Goal: Entertainment & Leisure: Consume media (video, audio)

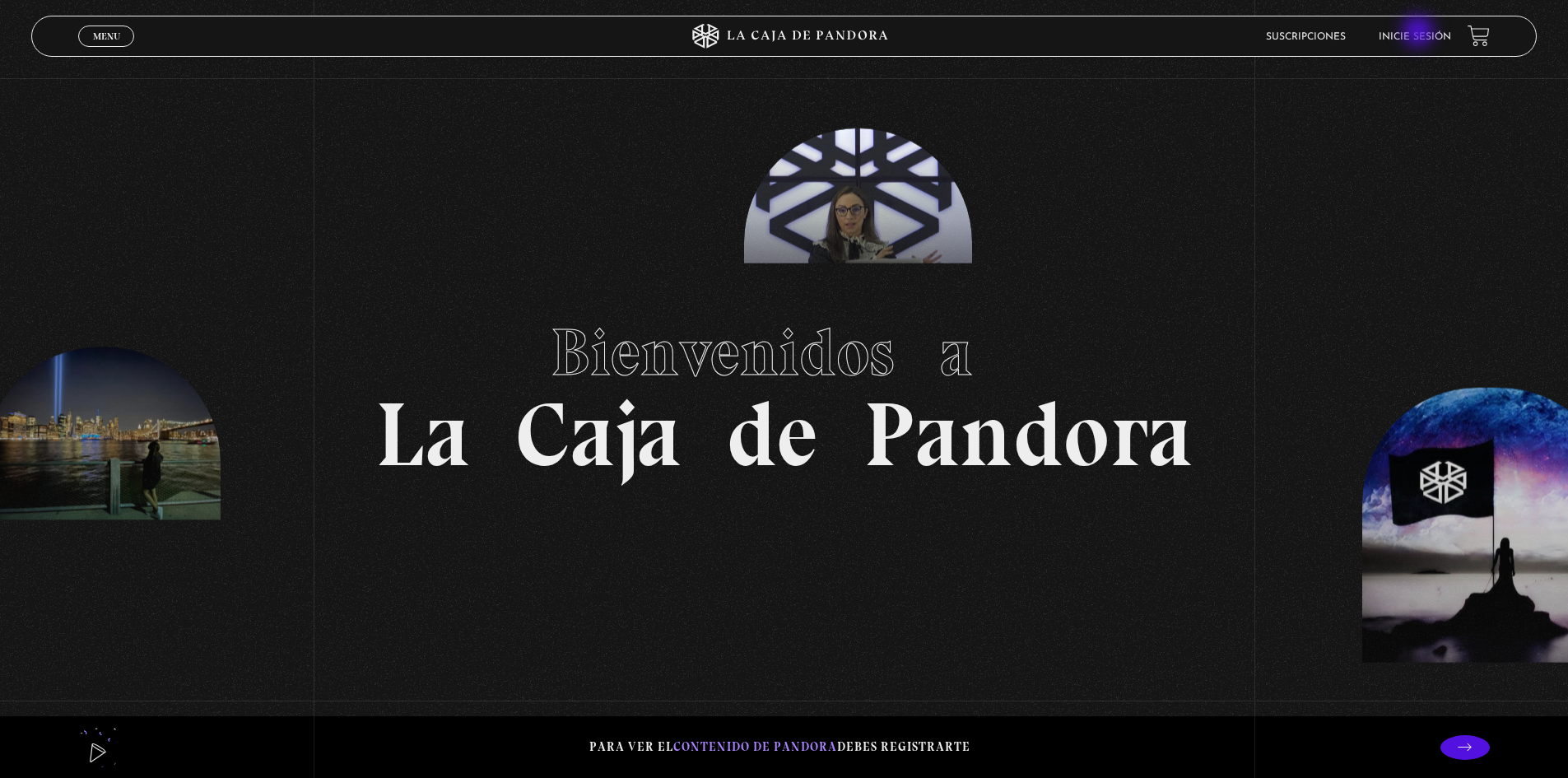
click at [1420, 33] on link "Inicie sesión" at bounding box center [1415, 37] width 73 height 10
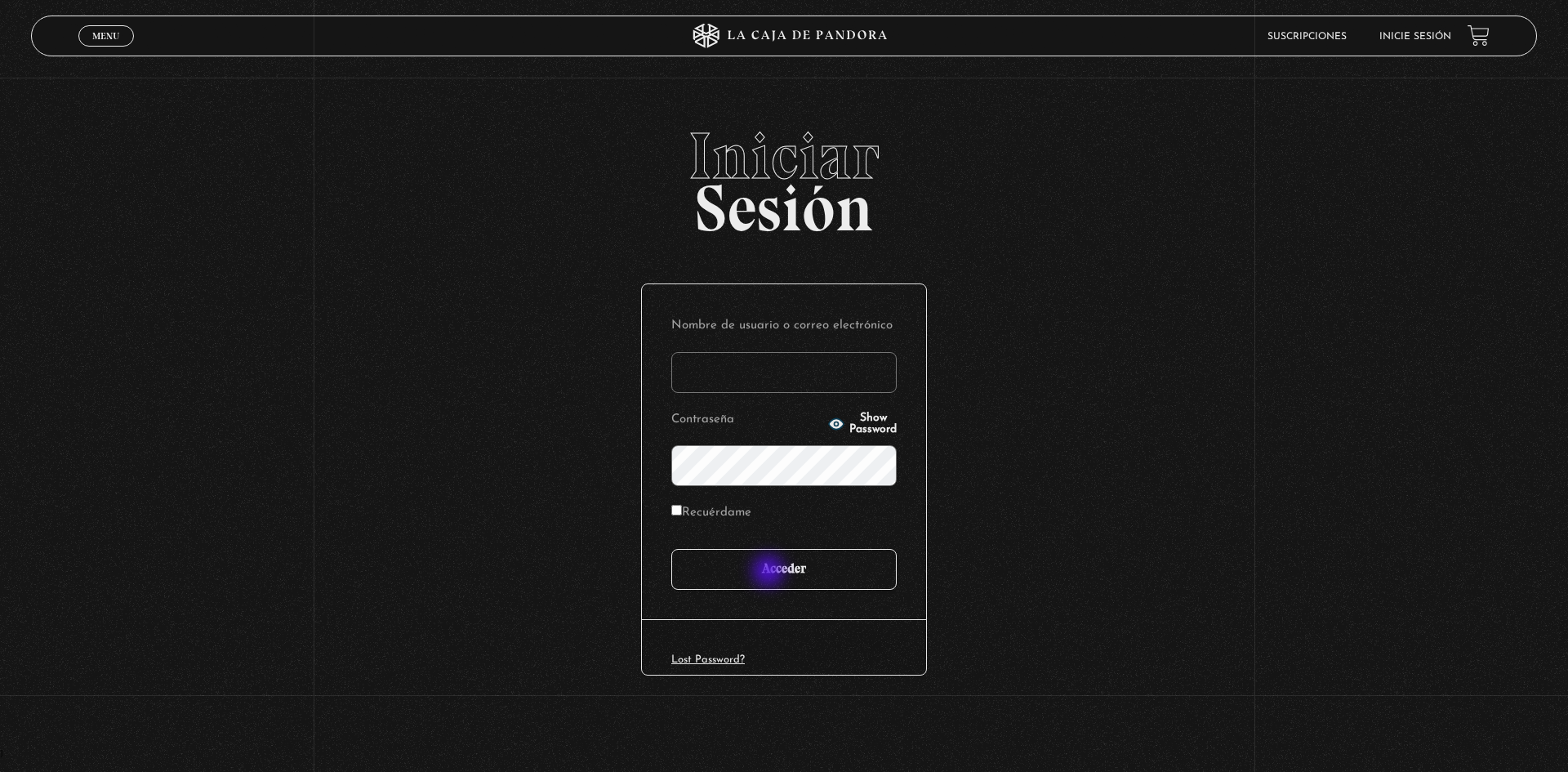
type input "Maripos@14"
click at [770, 573] on input "Acceder" at bounding box center [784, 569] width 226 height 41
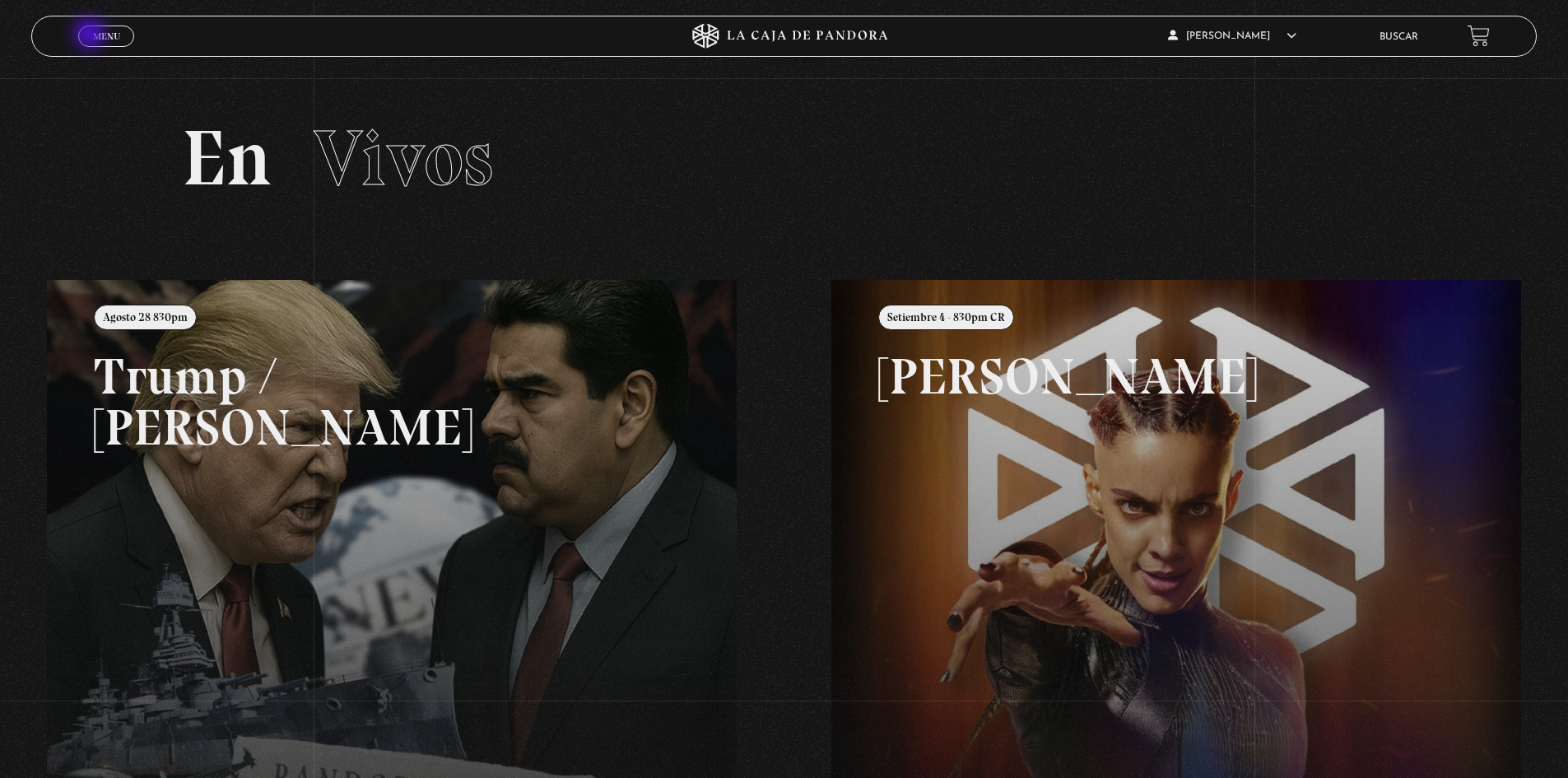
click at [92, 35] on link "Menu Cerrar" at bounding box center [106, 36] width 56 height 21
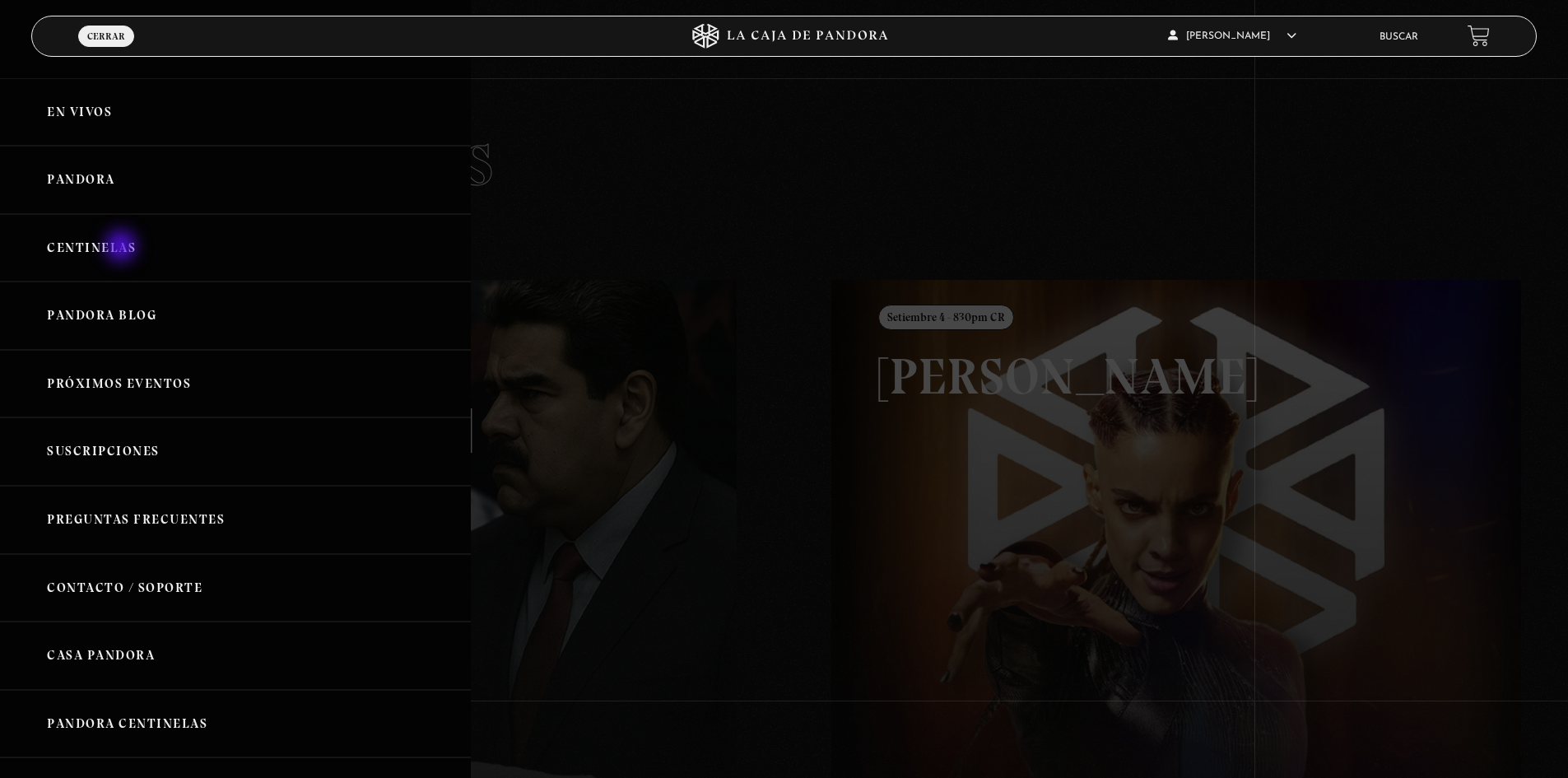
click at [123, 247] on link "Centinelas" at bounding box center [235, 248] width 471 height 69
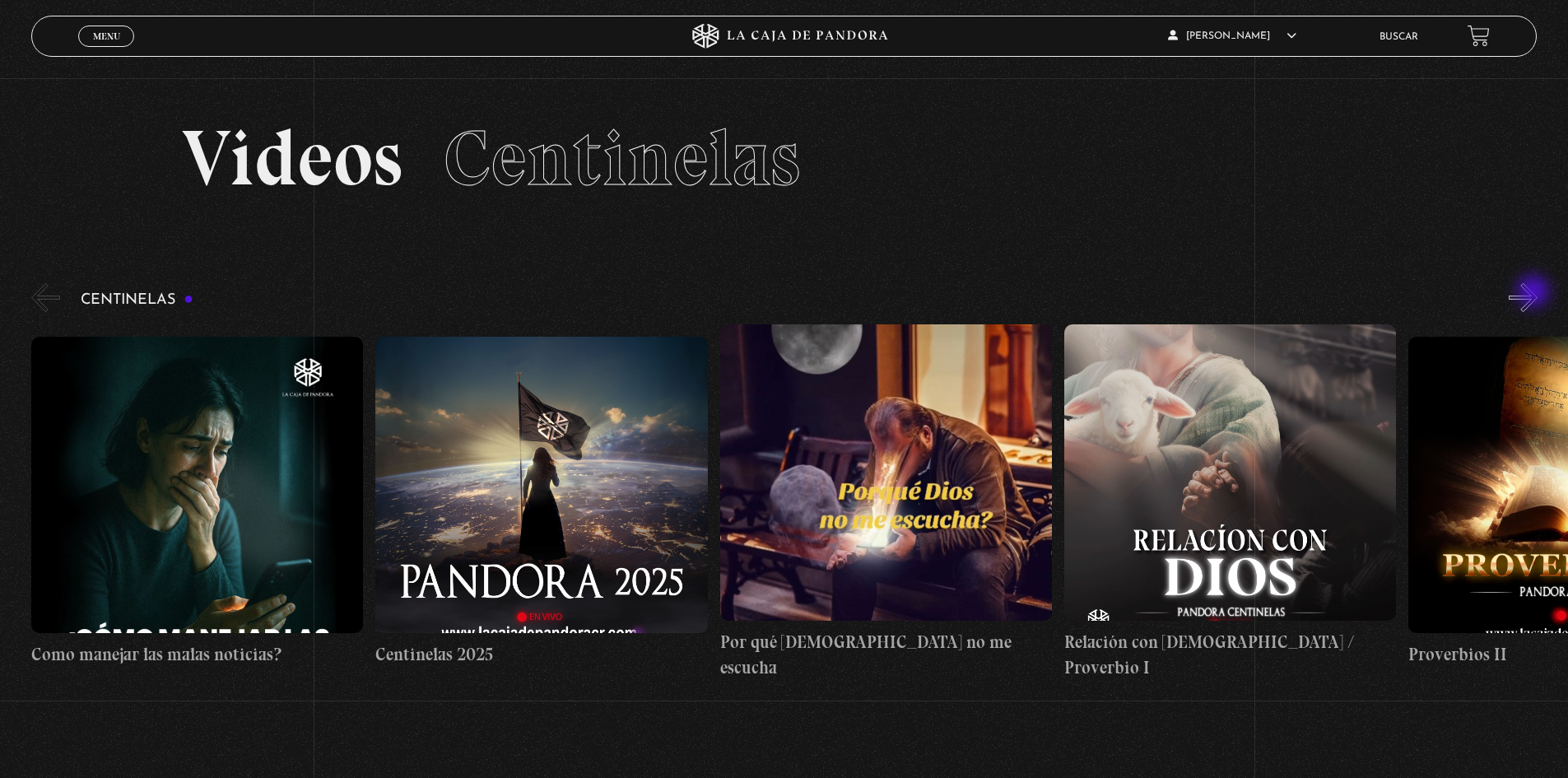
click at [1535, 293] on button "»" at bounding box center [1523, 297] width 29 height 29
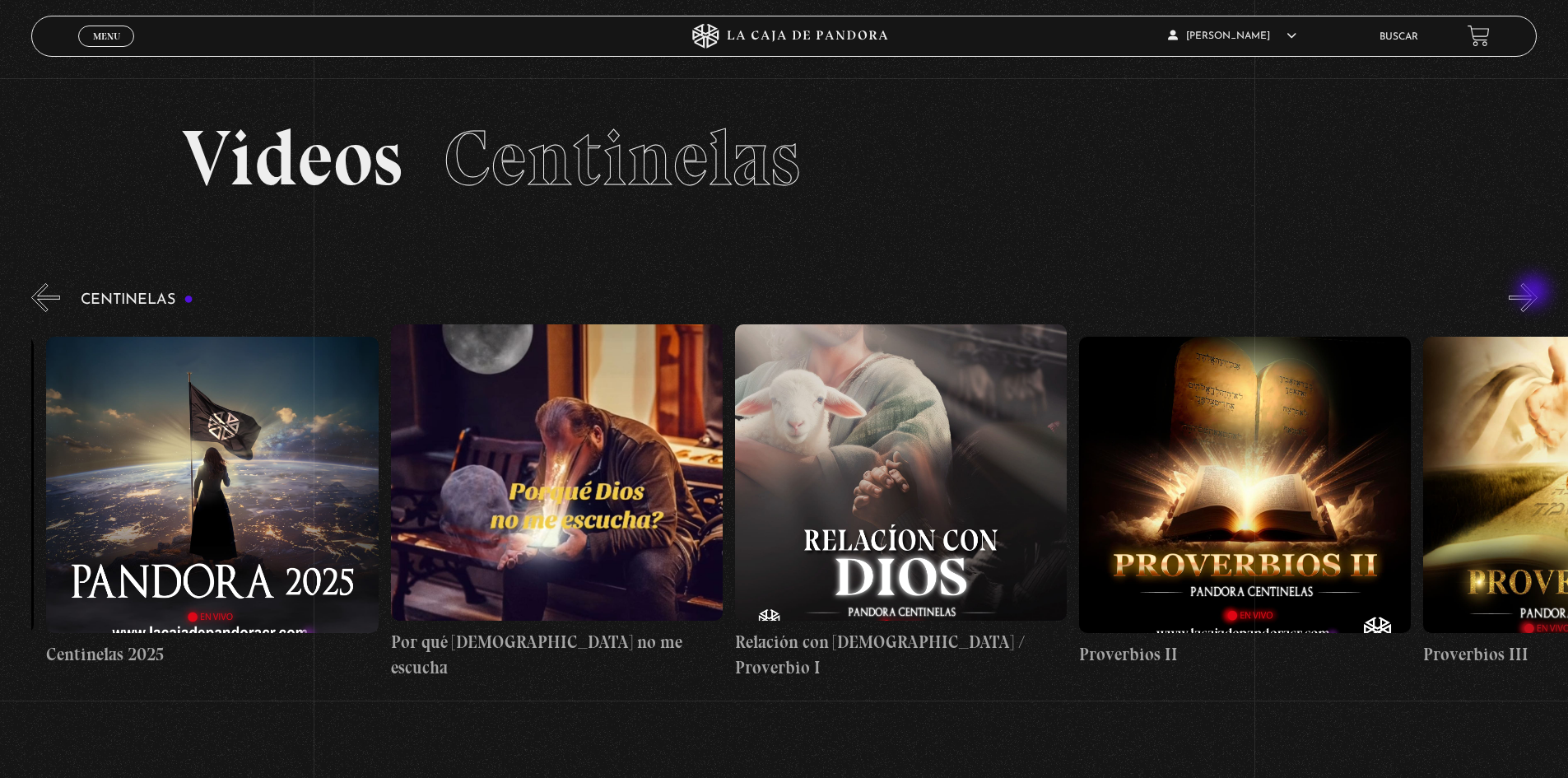
click at [1535, 293] on button "»" at bounding box center [1523, 297] width 29 height 29
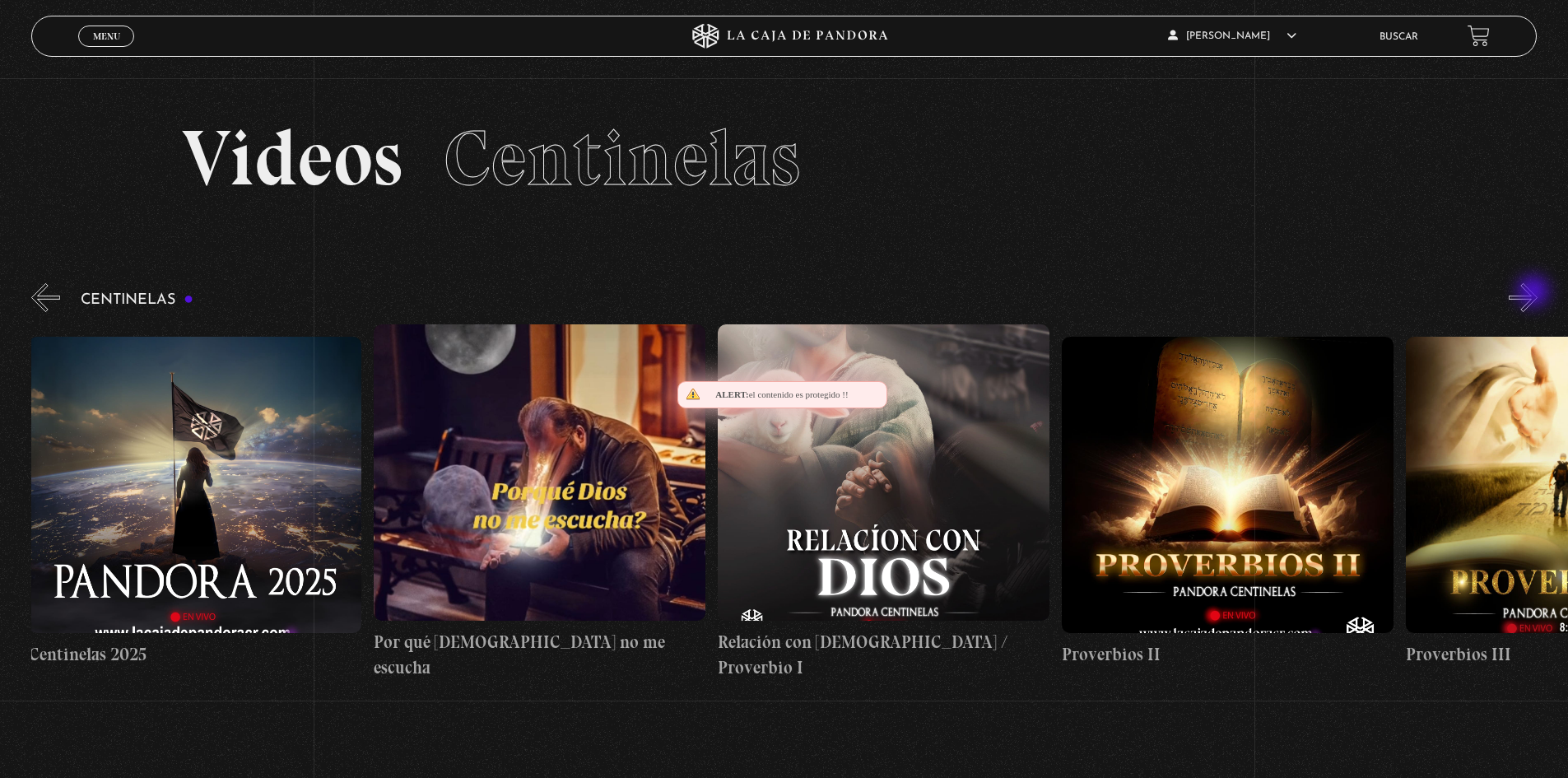
click at [1535, 293] on button "»" at bounding box center [1523, 297] width 29 height 29
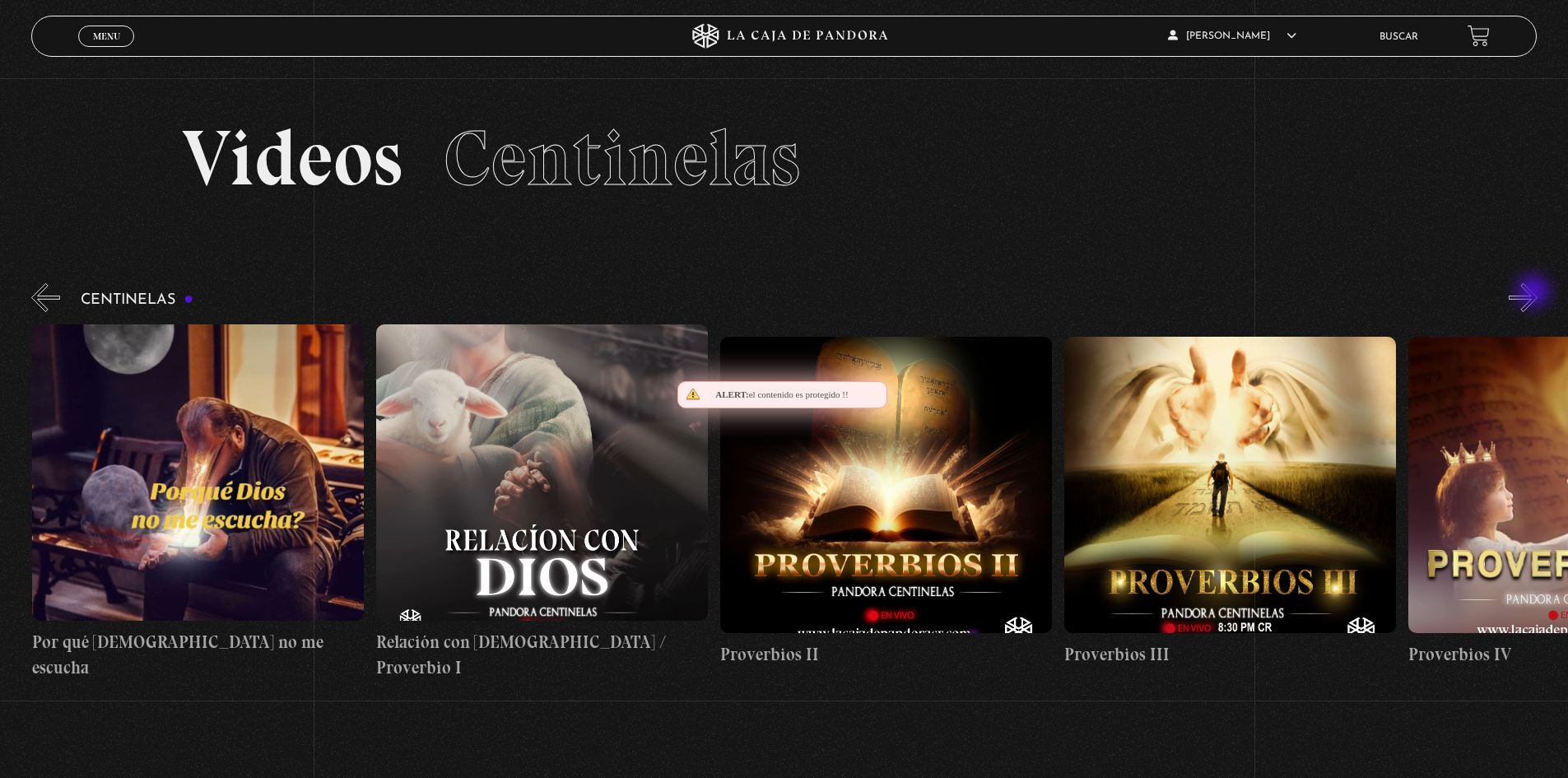
click at [1535, 293] on button "»" at bounding box center [1523, 297] width 29 height 29
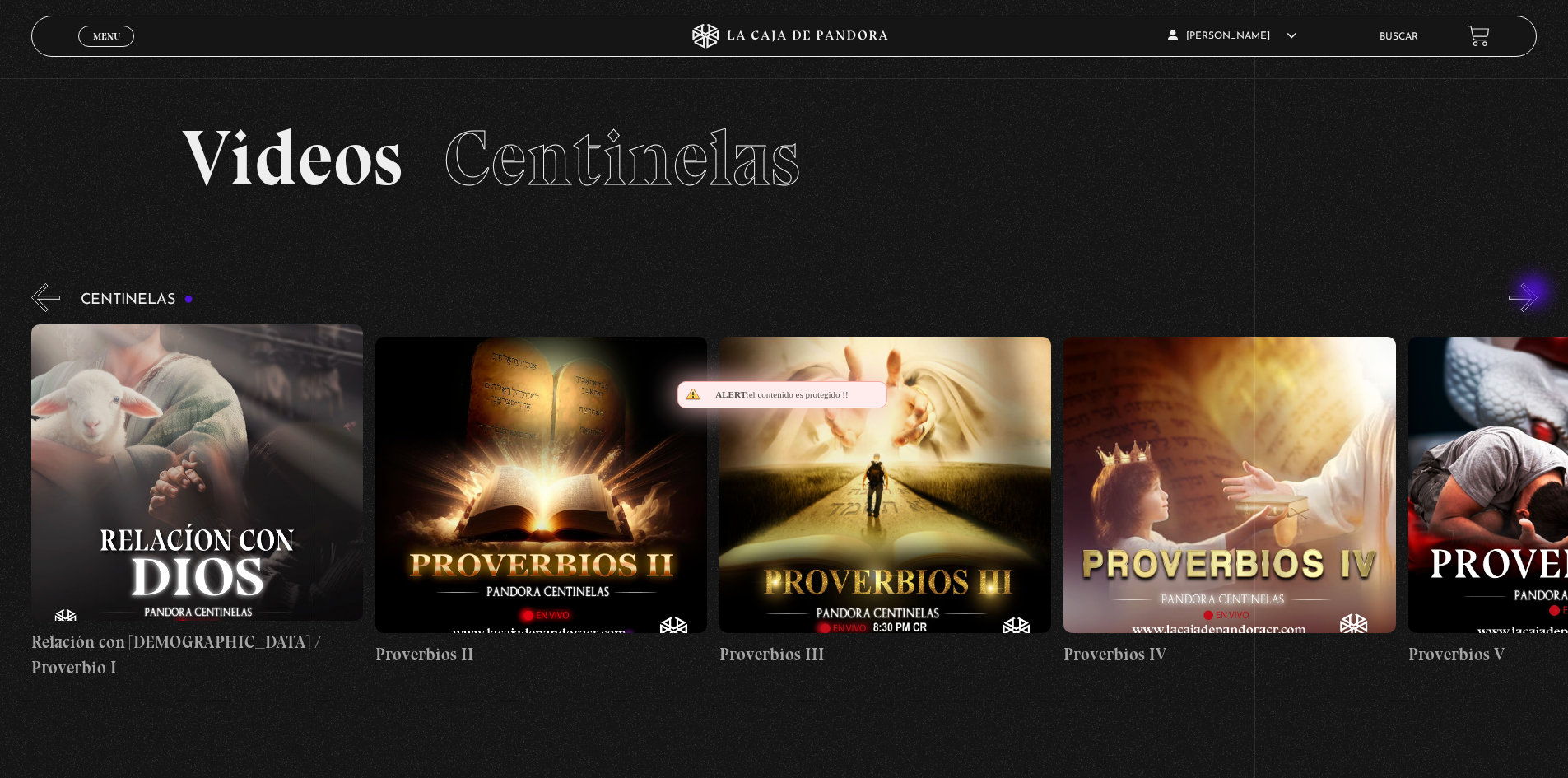
click at [1535, 293] on button "»" at bounding box center [1523, 297] width 29 height 29
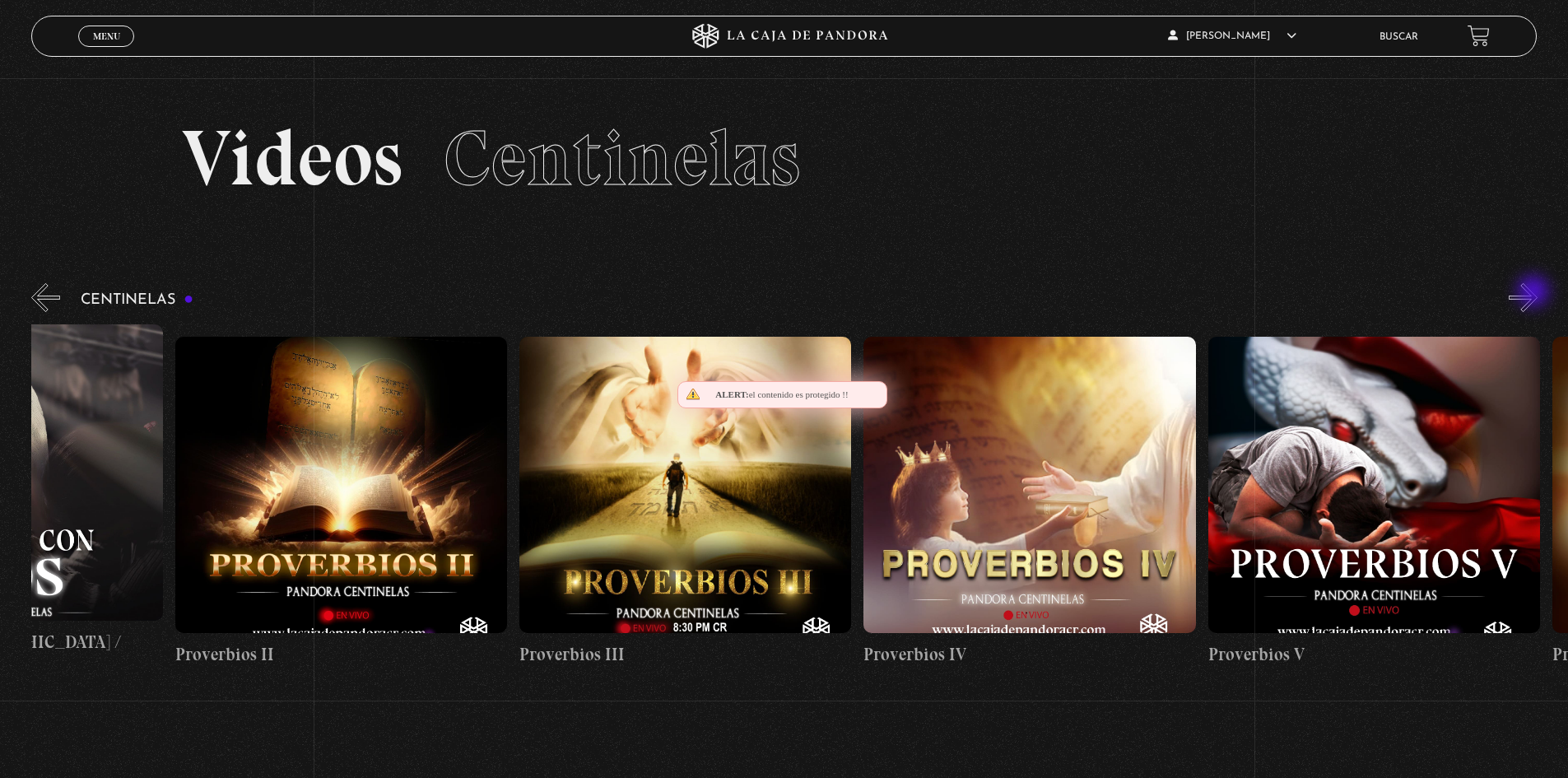
click at [1535, 293] on button "»" at bounding box center [1523, 297] width 29 height 29
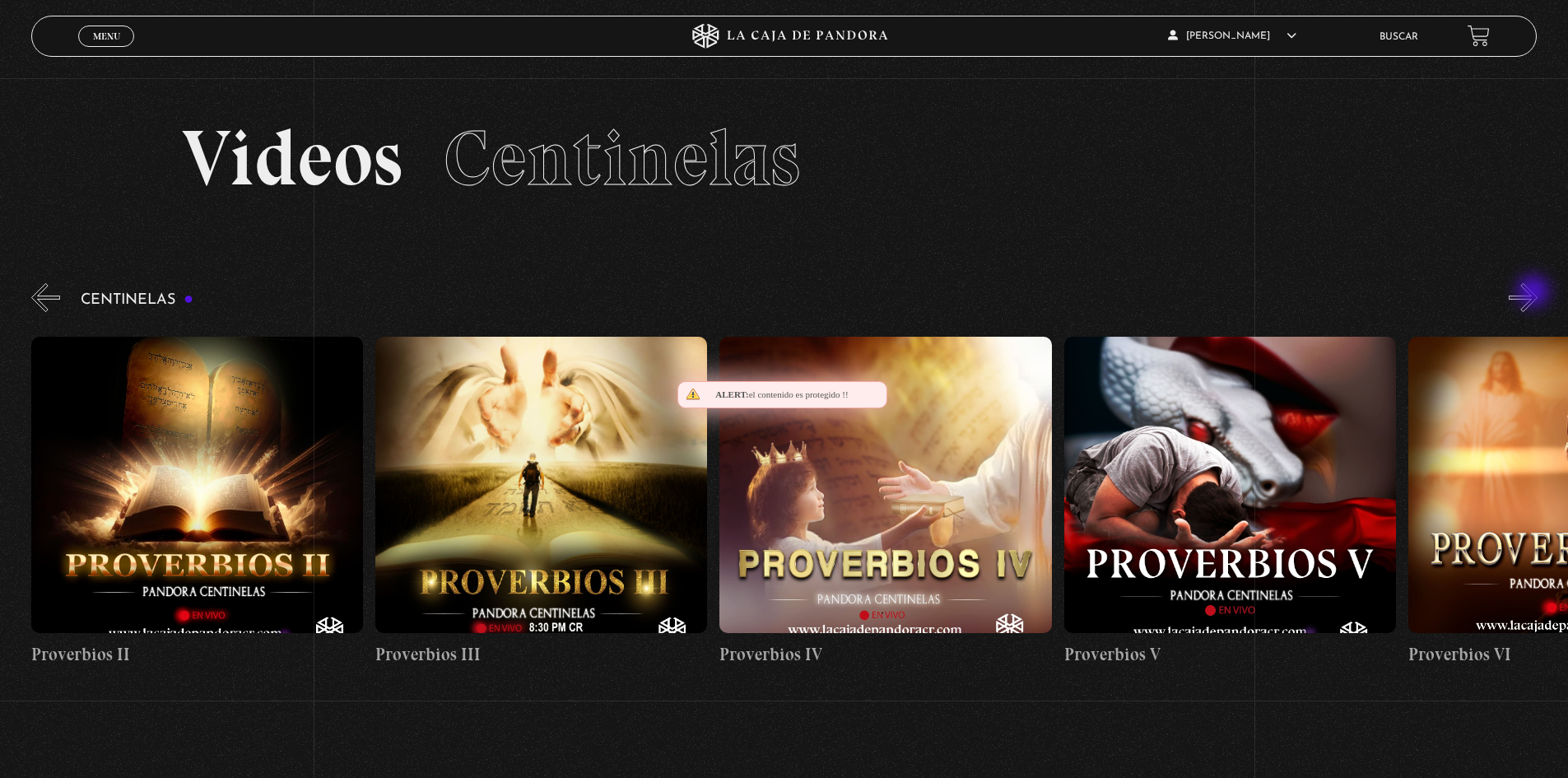
click at [1535, 293] on button "»" at bounding box center [1523, 297] width 29 height 29
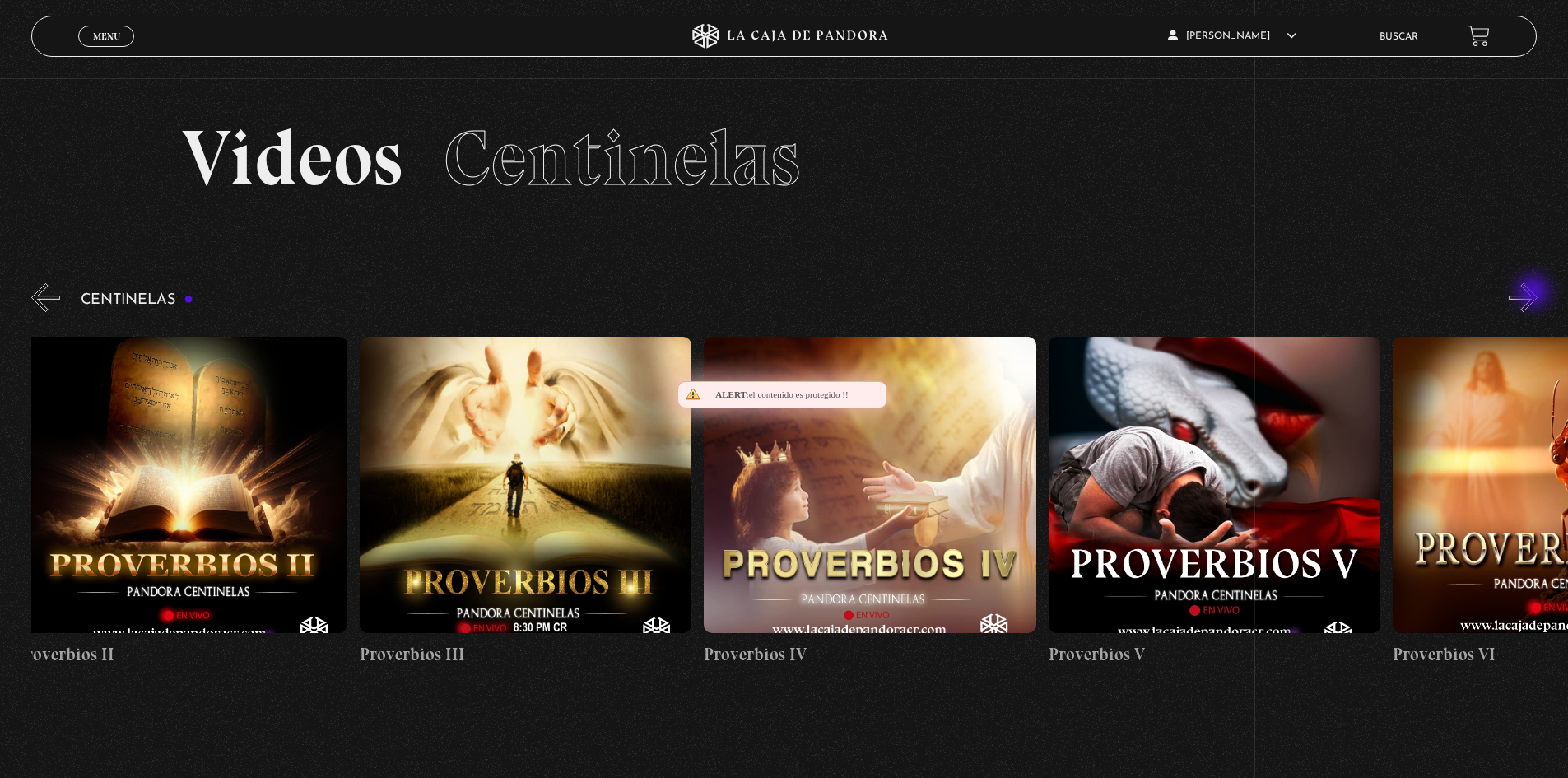
click at [1535, 293] on button "»" at bounding box center [1523, 297] width 29 height 29
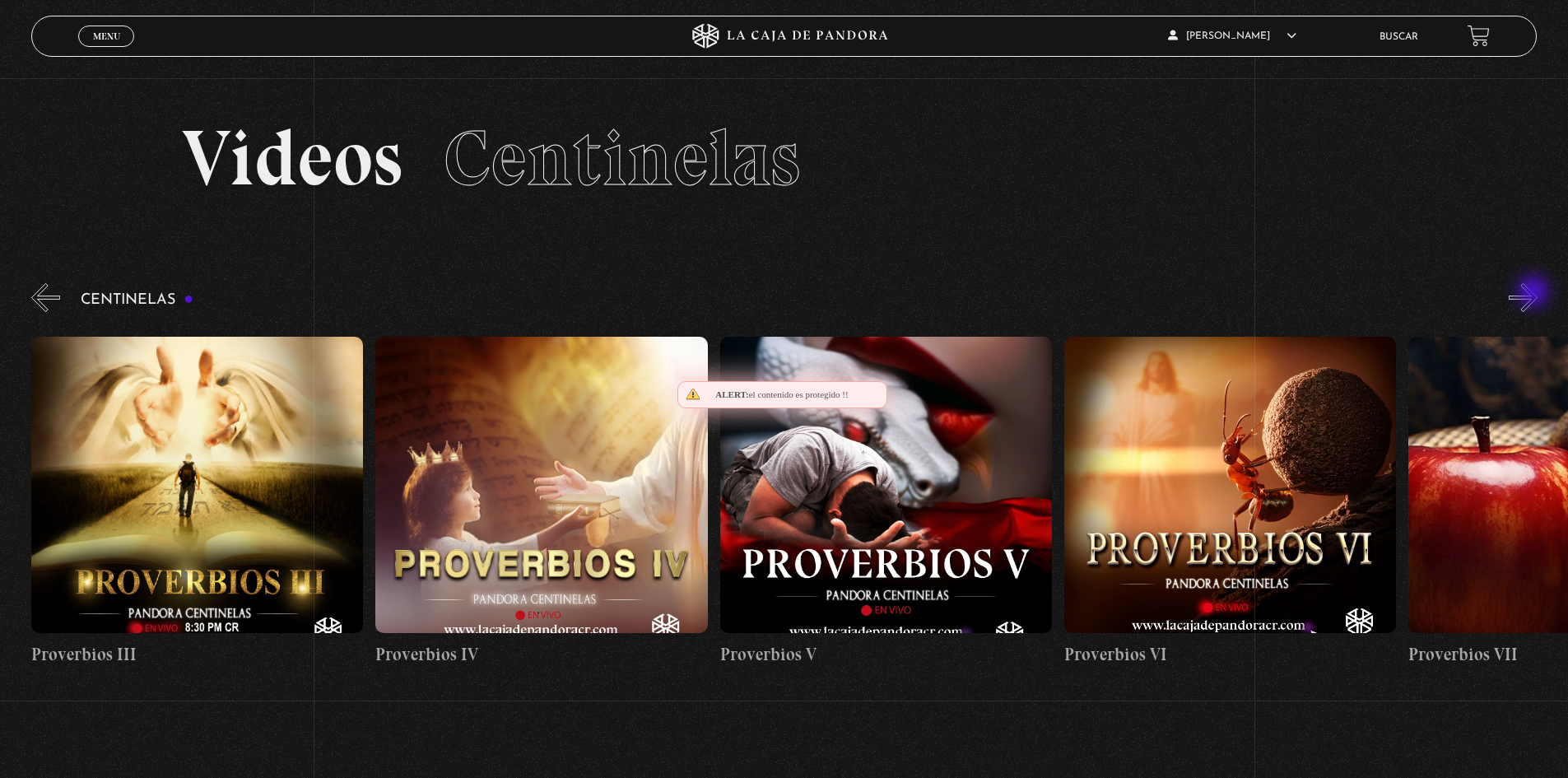
click at [1535, 293] on button "»" at bounding box center [1523, 297] width 29 height 29
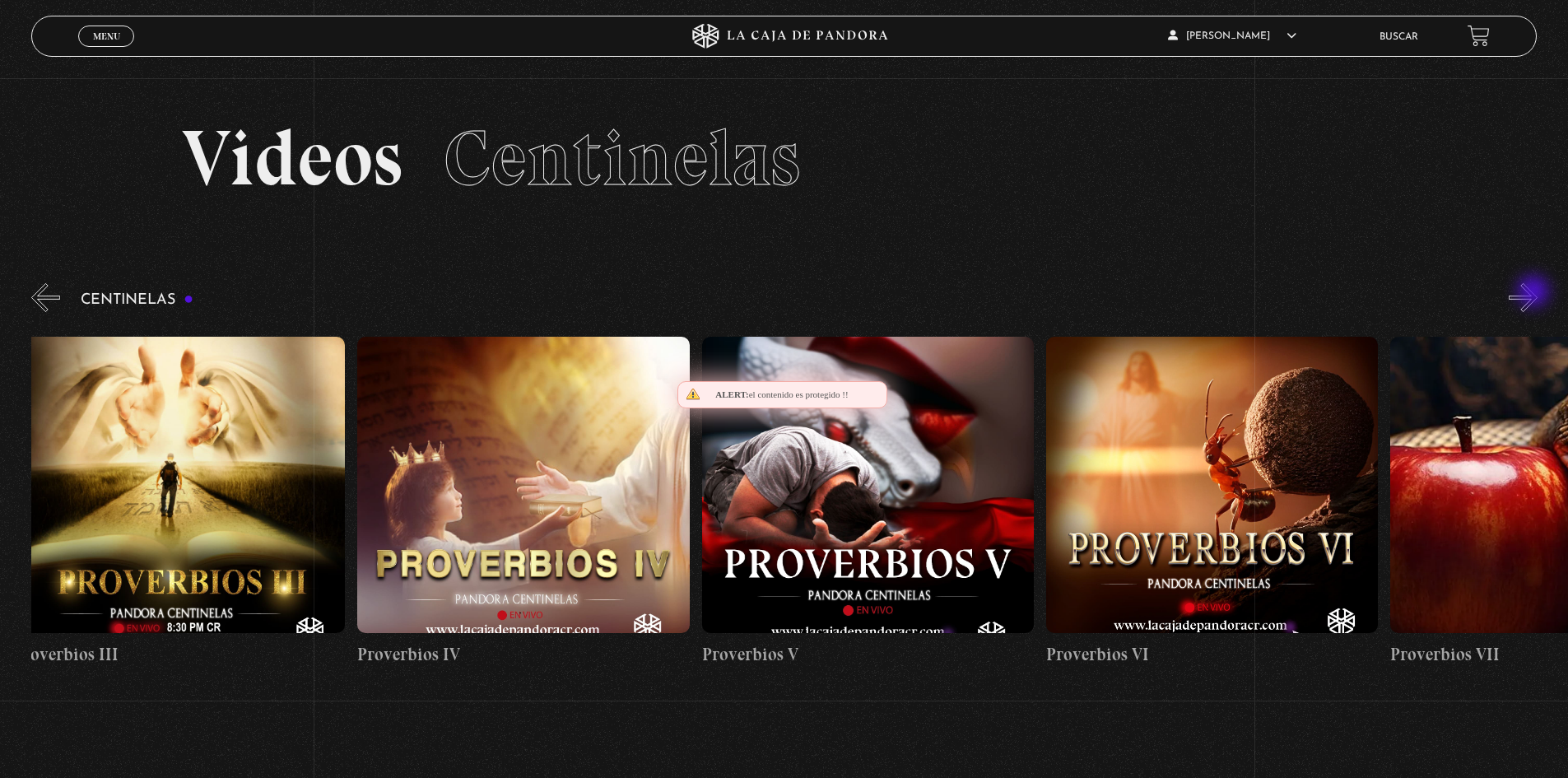
click at [1535, 293] on button "»" at bounding box center [1523, 297] width 29 height 29
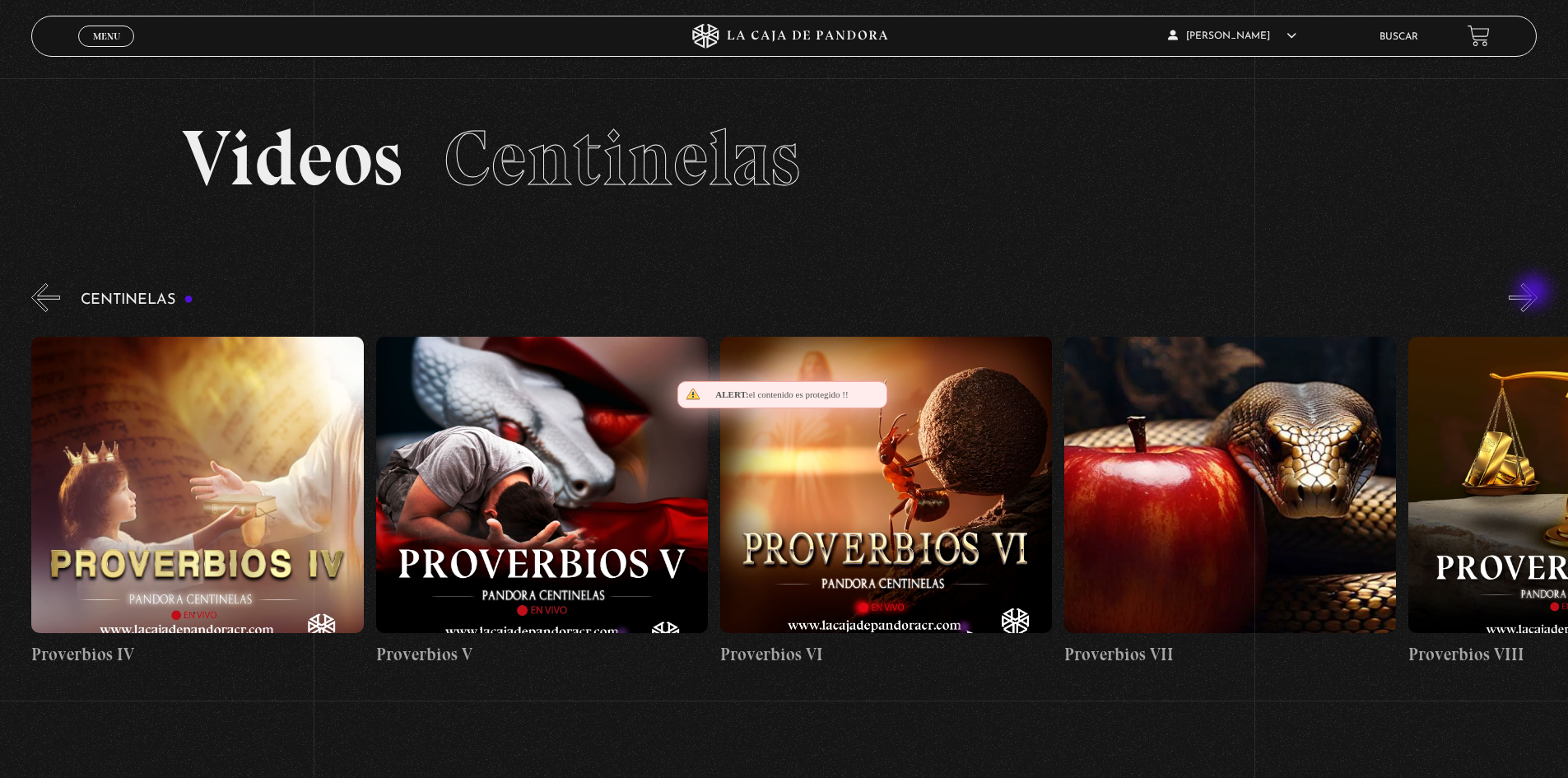
click at [1535, 293] on button "»" at bounding box center [1523, 297] width 29 height 29
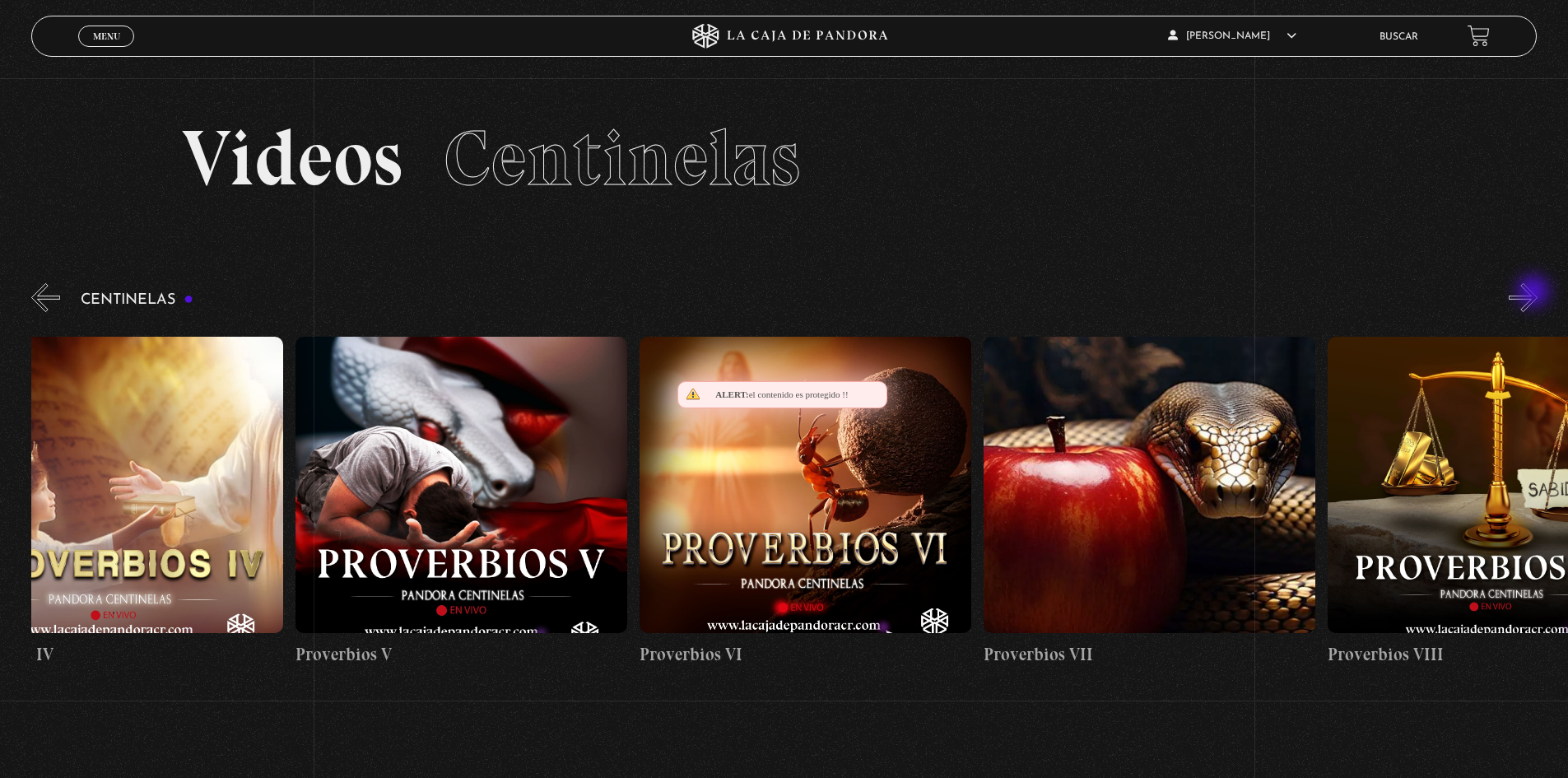
click at [1535, 293] on button "»" at bounding box center [1523, 297] width 29 height 29
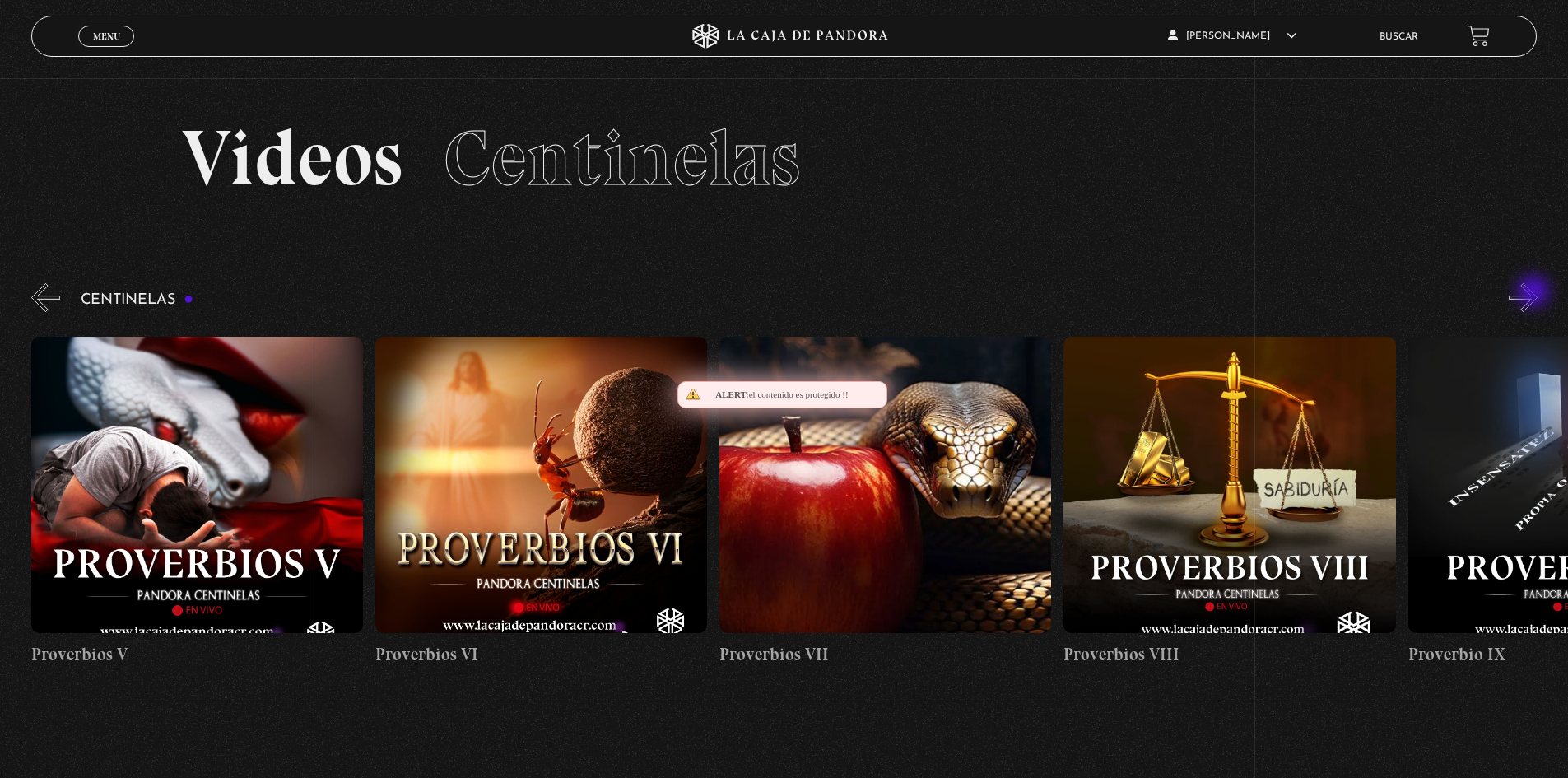
click at [1535, 293] on button "»" at bounding box center [1523, 297] width 29 height 29
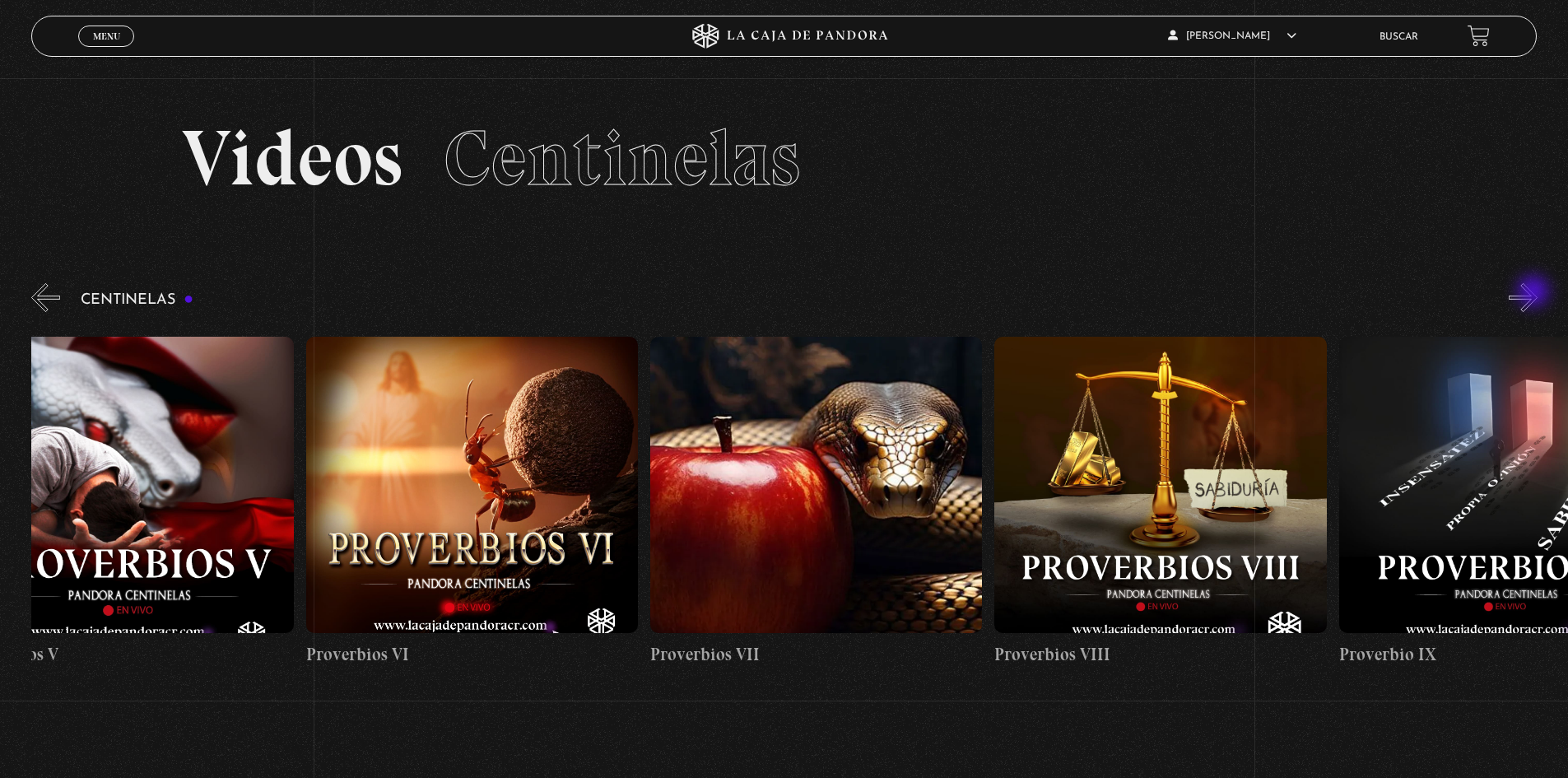
click at [1535, 293] on button "»" at bounding box center [1523, 297] width 29 height 29
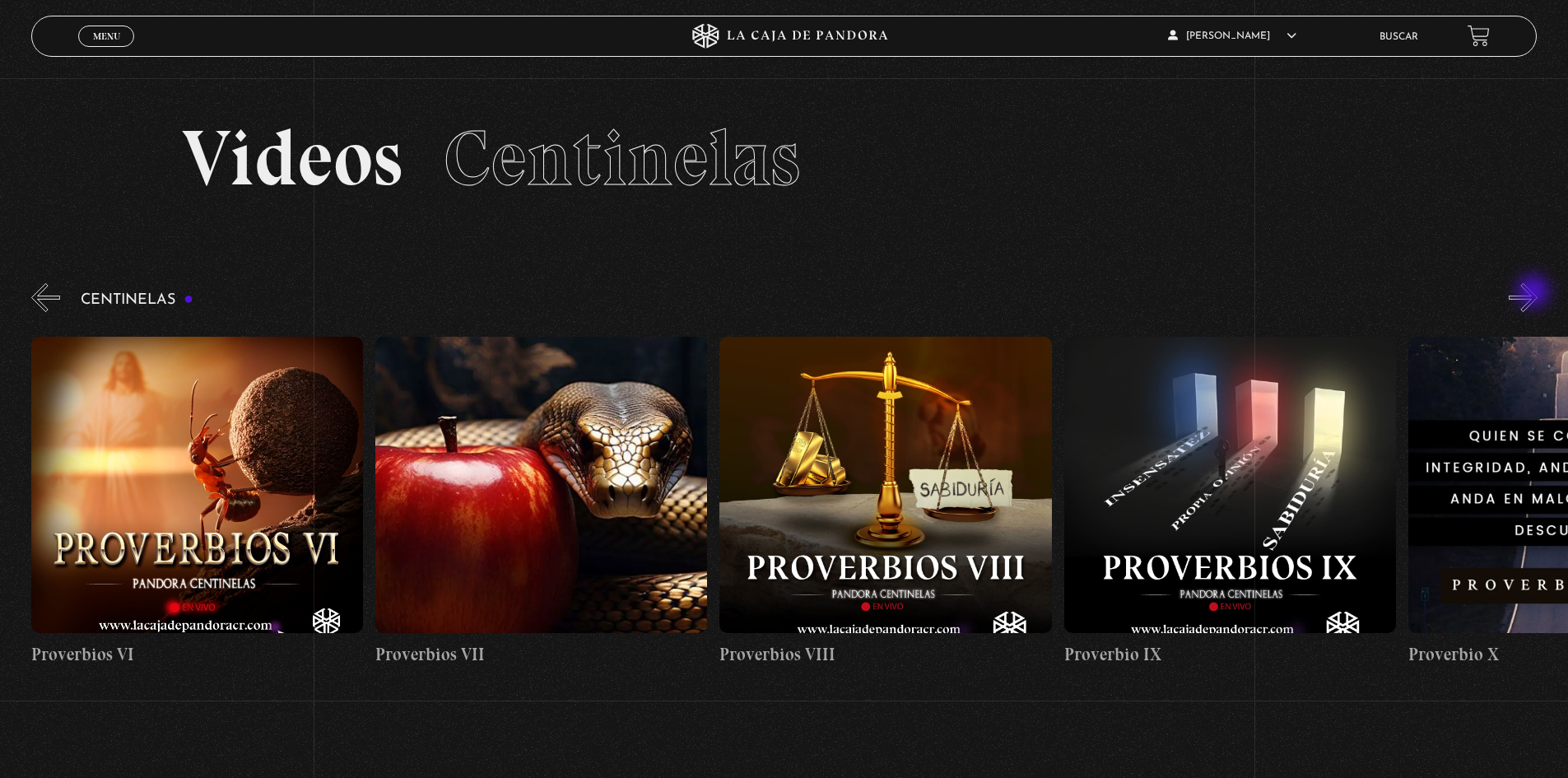
click at [1535, 293] on button "»" at bounding box center [1523, 297] width 29 height 29
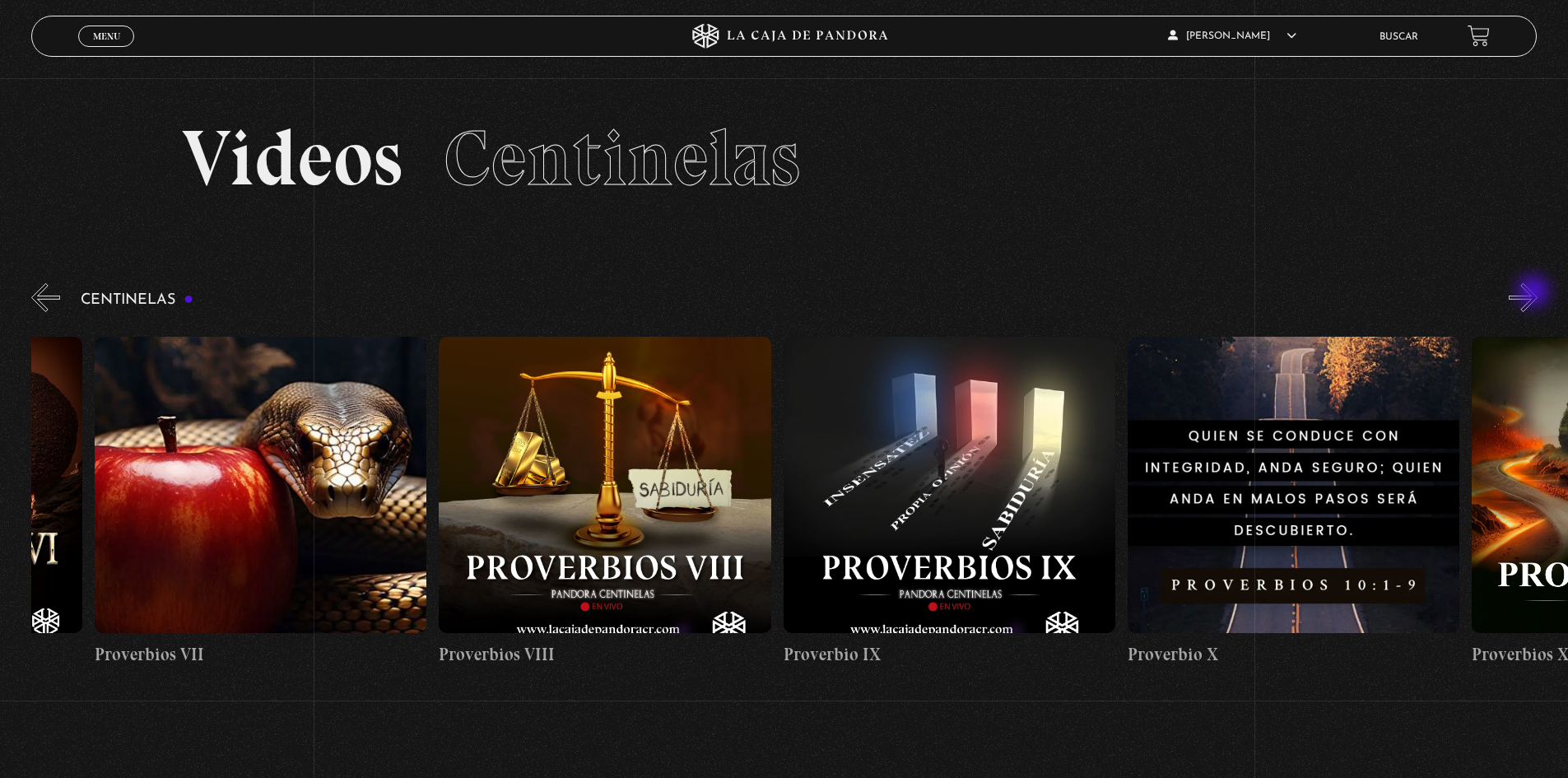
click at [1535, 293] on button "»" at bounding box center [1523, 297] width 29 height 29
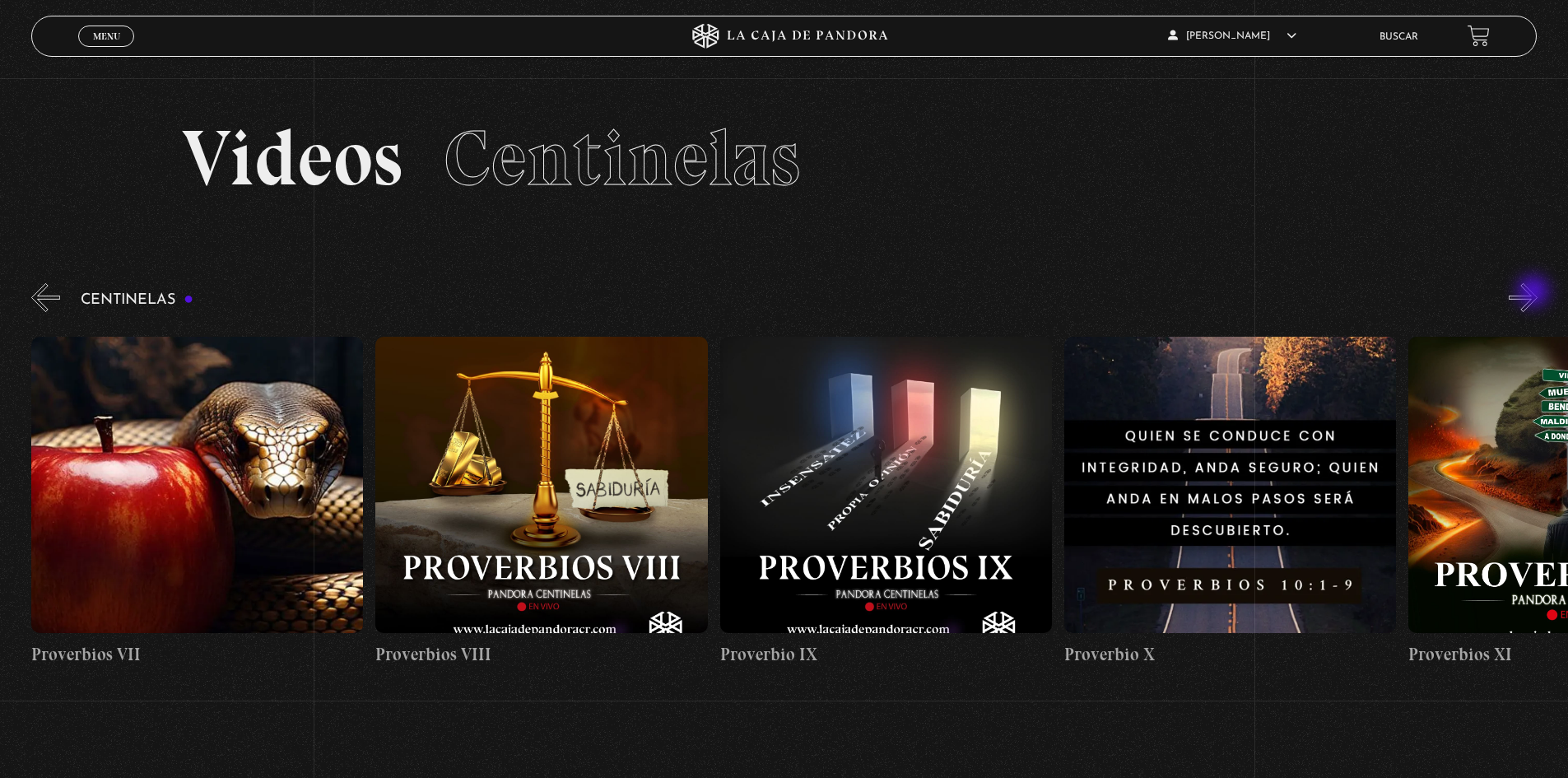
click at [1535, 293] on button "»" at bounding box center [1523, 297] width 29 height 29
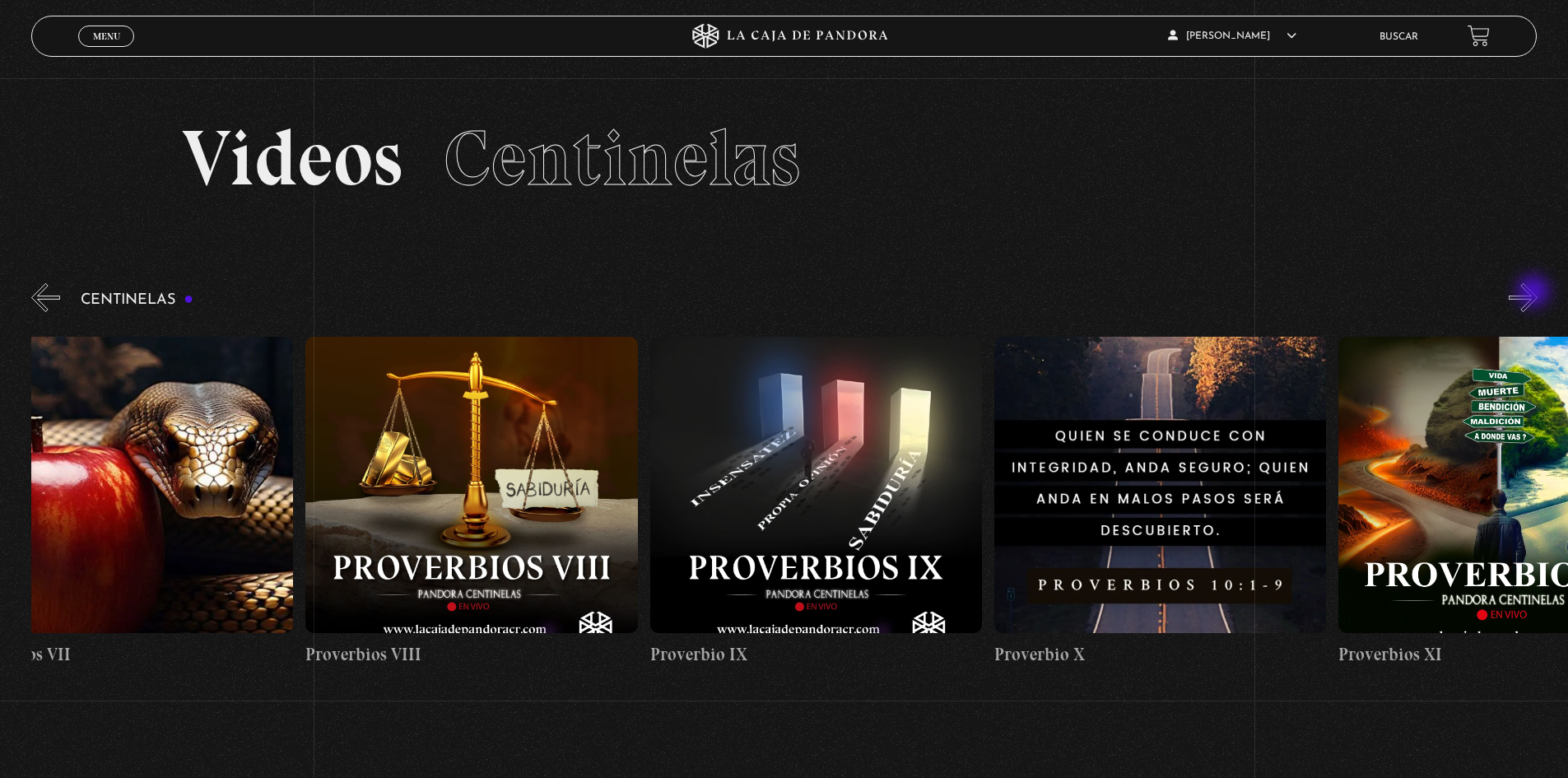
click at [1535, 293] on button "»" at bounding box center [1523, 297] width 29 height 29
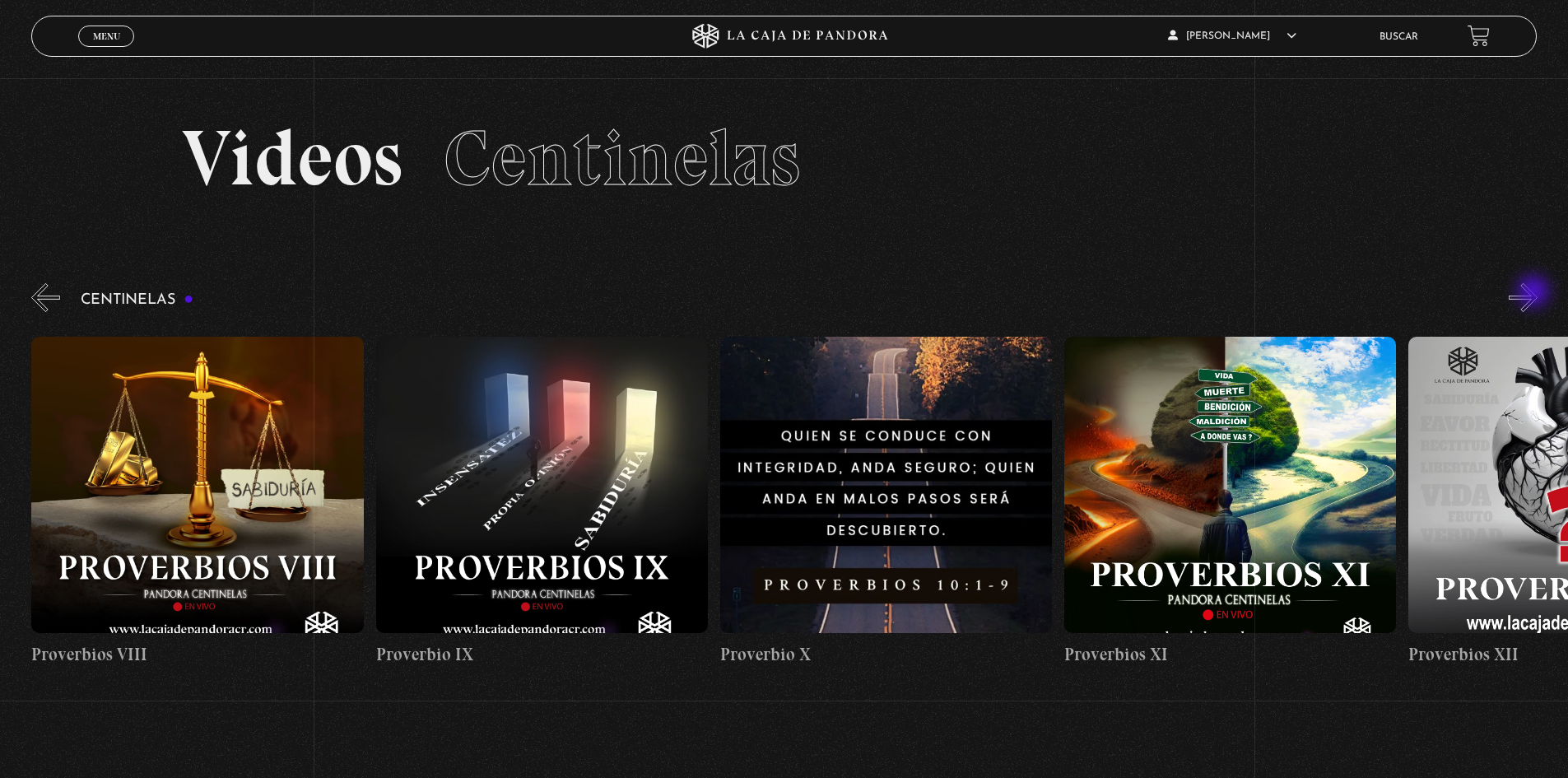
click at [1535, 293] on button "»" at bounding box center [1523, 297] width 29 height 29
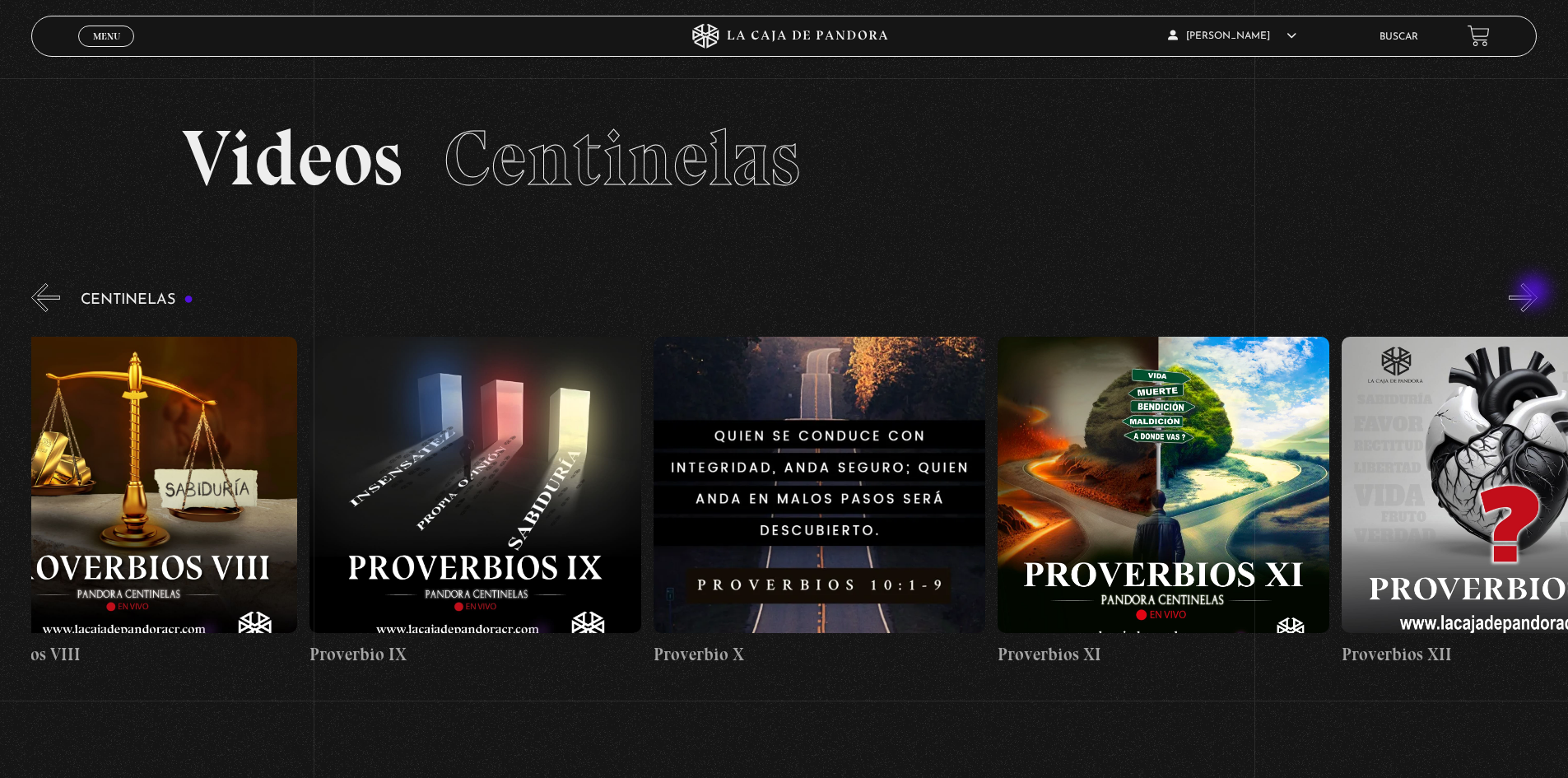
click at [1535, 293] on button "»" at bounding box center [1523, 297] width 29 height 29
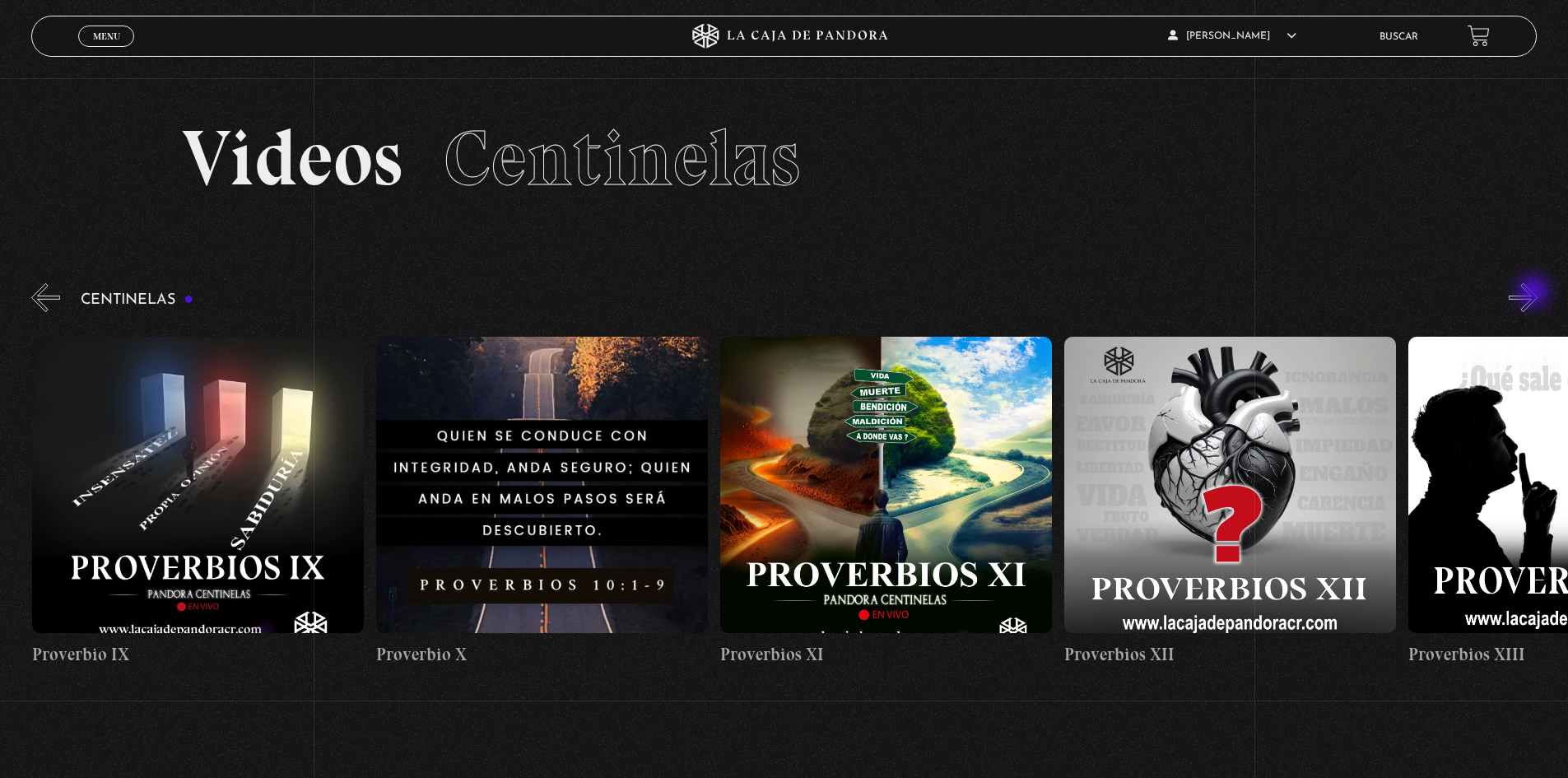
click at [1535, 293] on button "»" at bounding box center [1523, 297] width 29 height 29
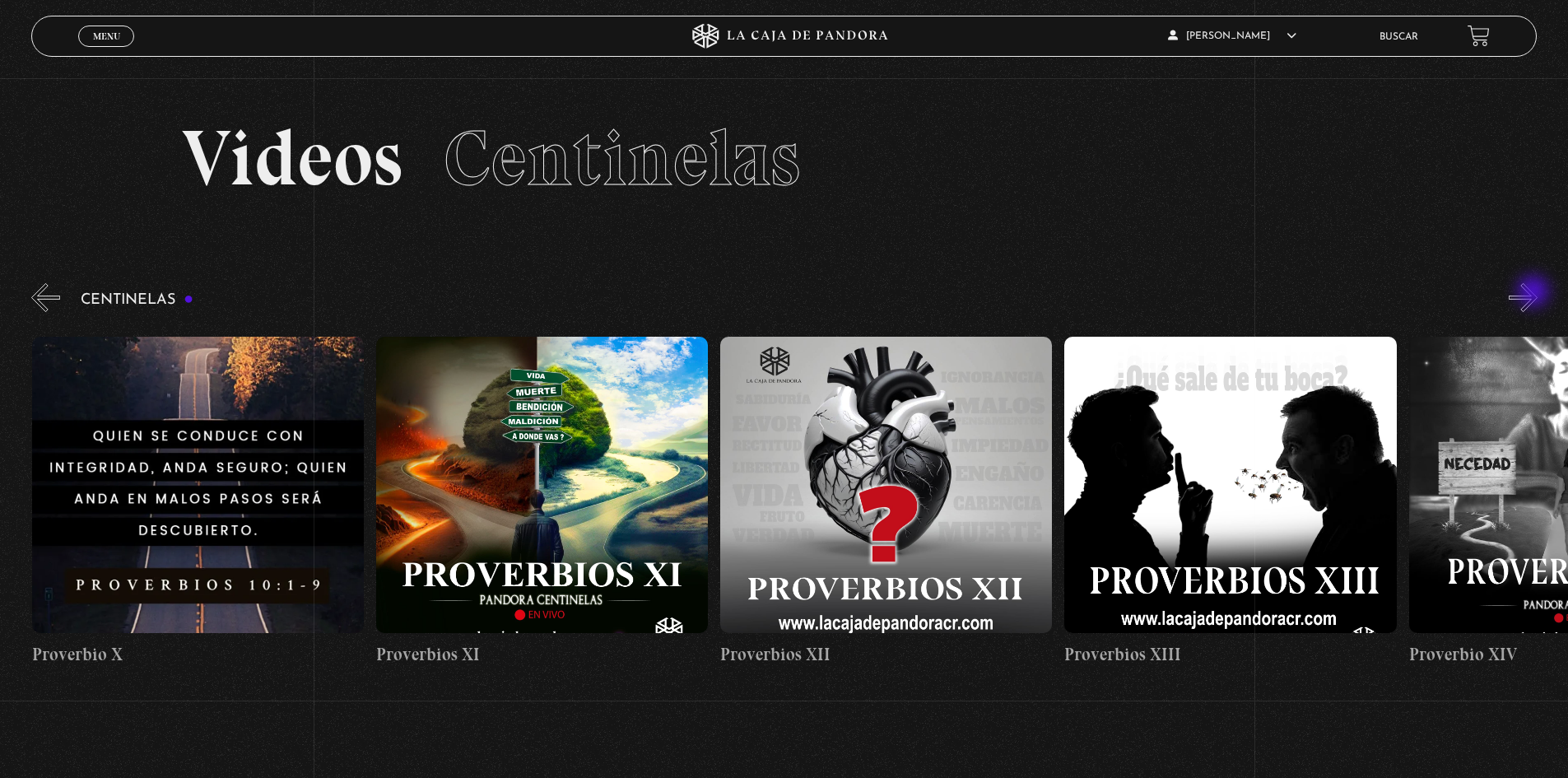
click at [1535, 293] on button "»" at bounding box center [1523, 297] width 29 height 29
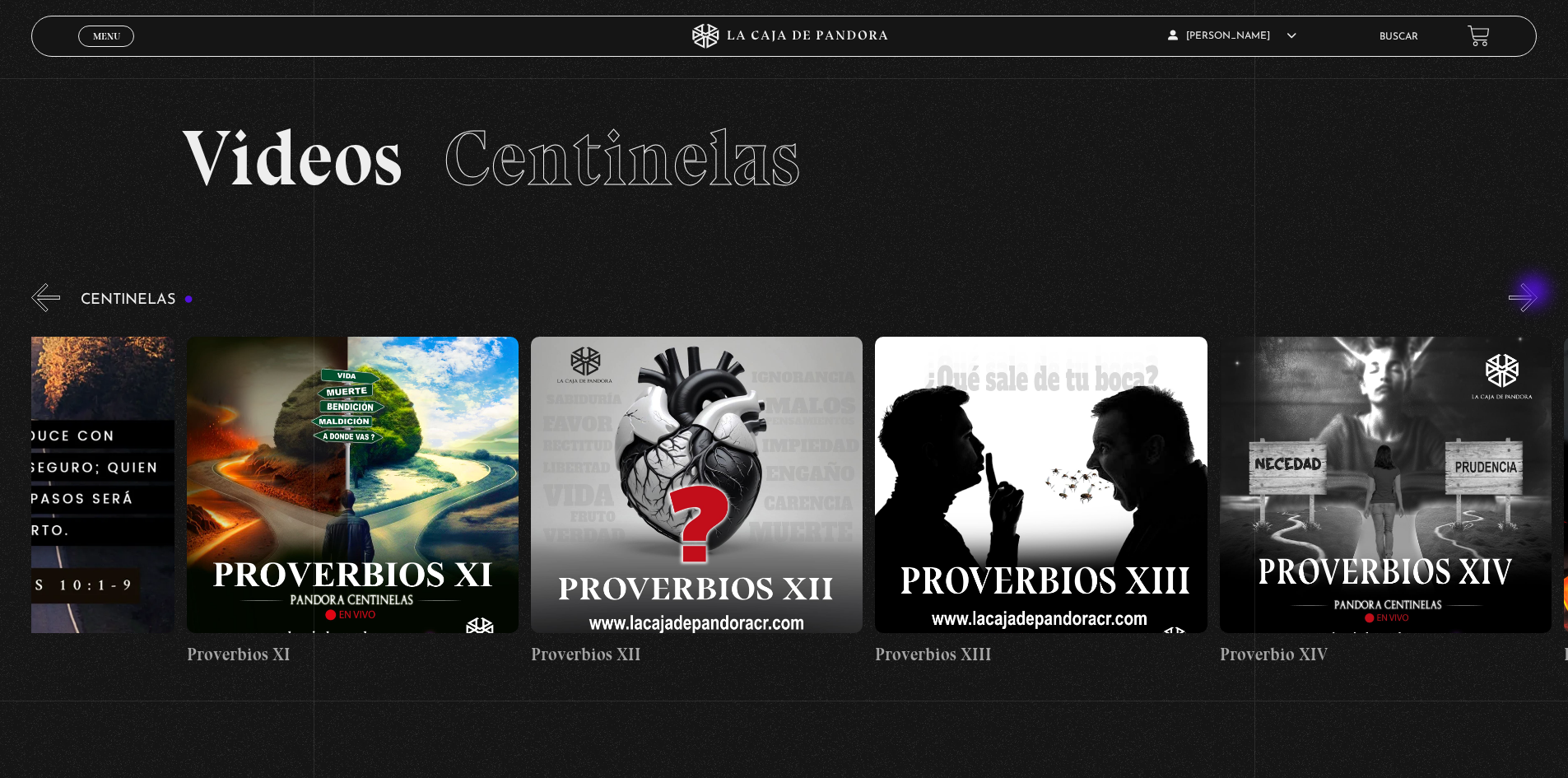
click at [1535, 293] on button "»" at bounding box center [1523, 297] width 29 height 29
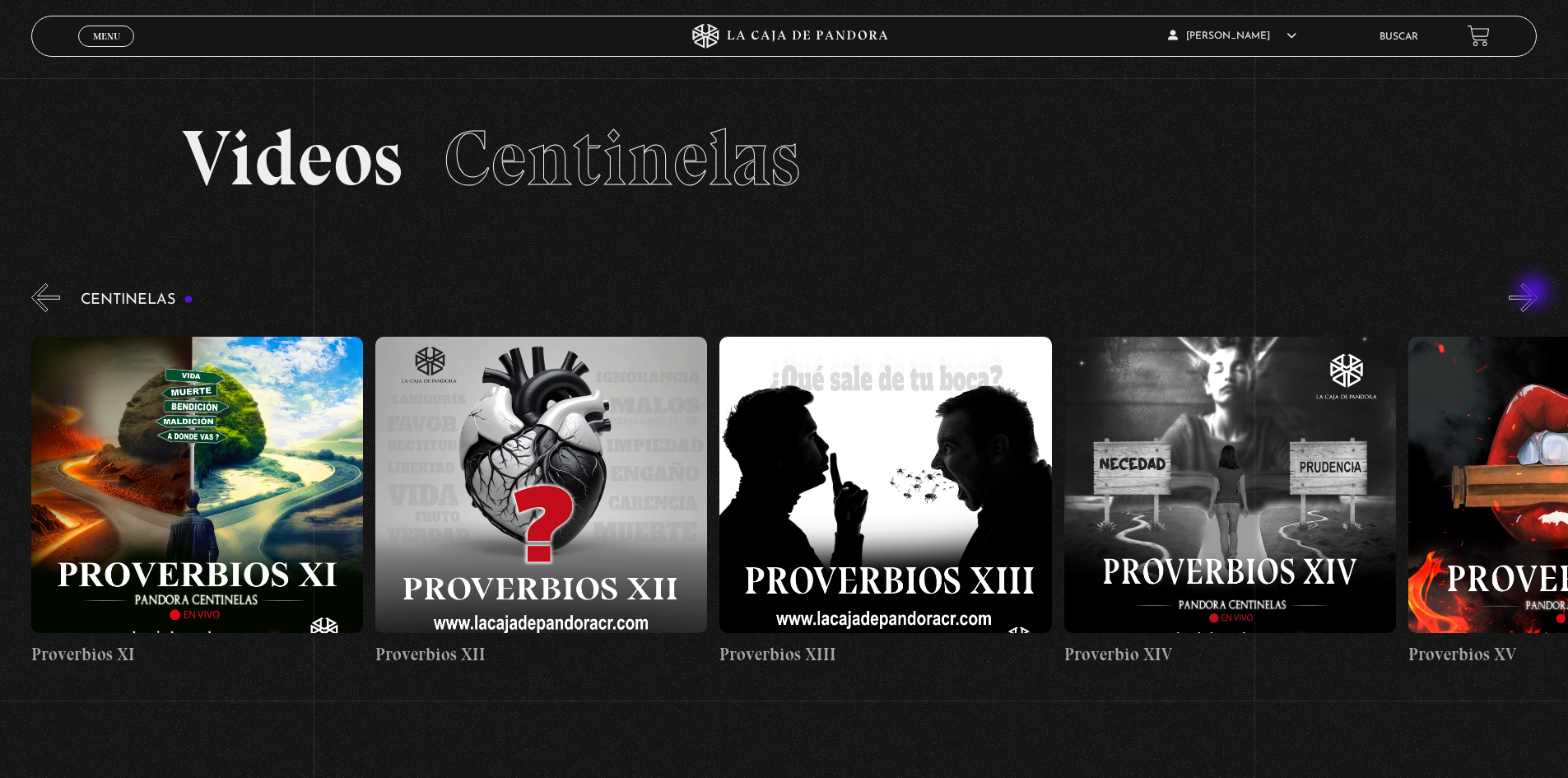
click at [1535, 293] on button "»" at bounding box center [1523, 297] width 29 height 29
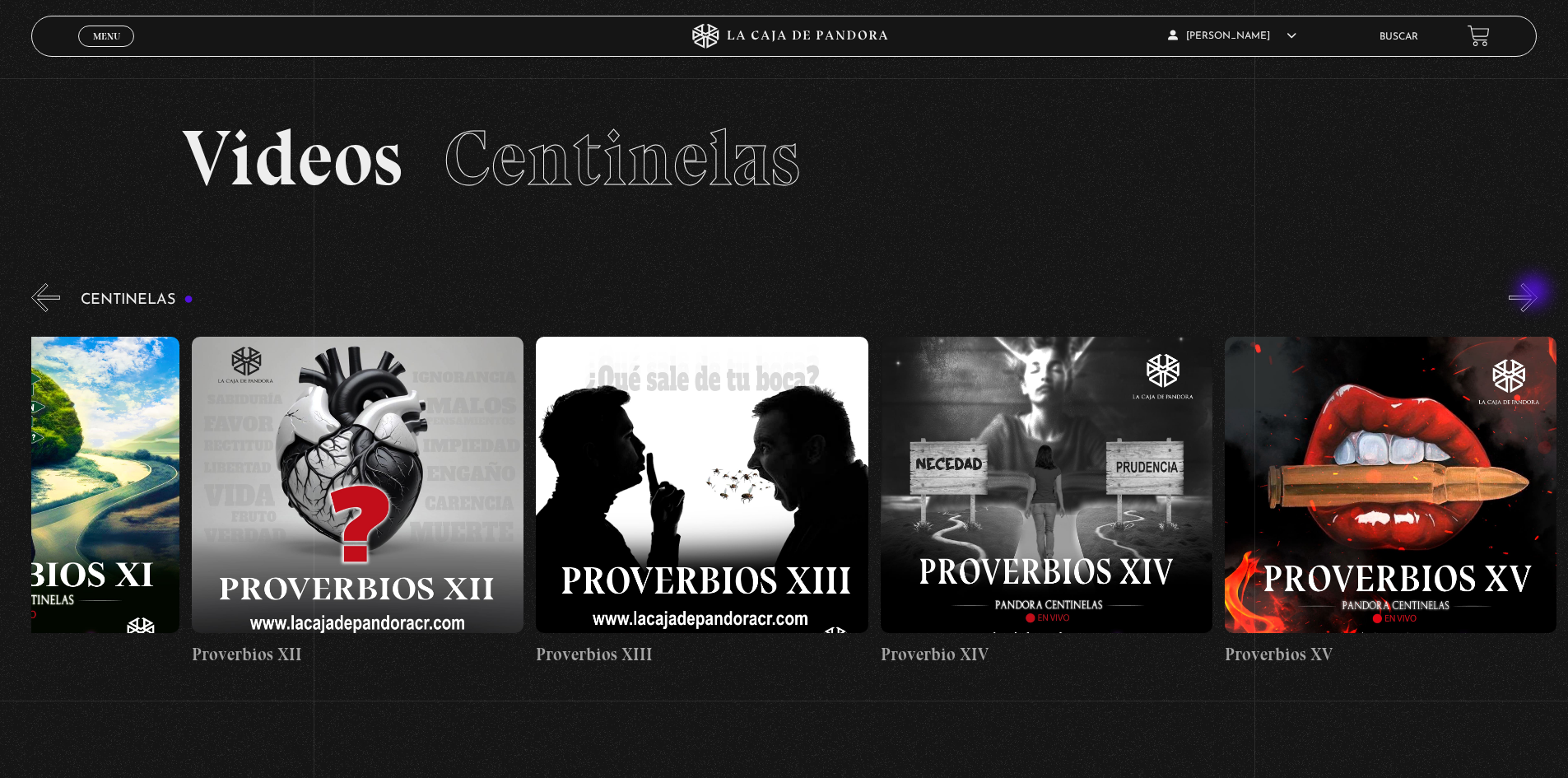
click at [1535, 293] on button "»" at bounding box center [1523, 297] width 29 height 29
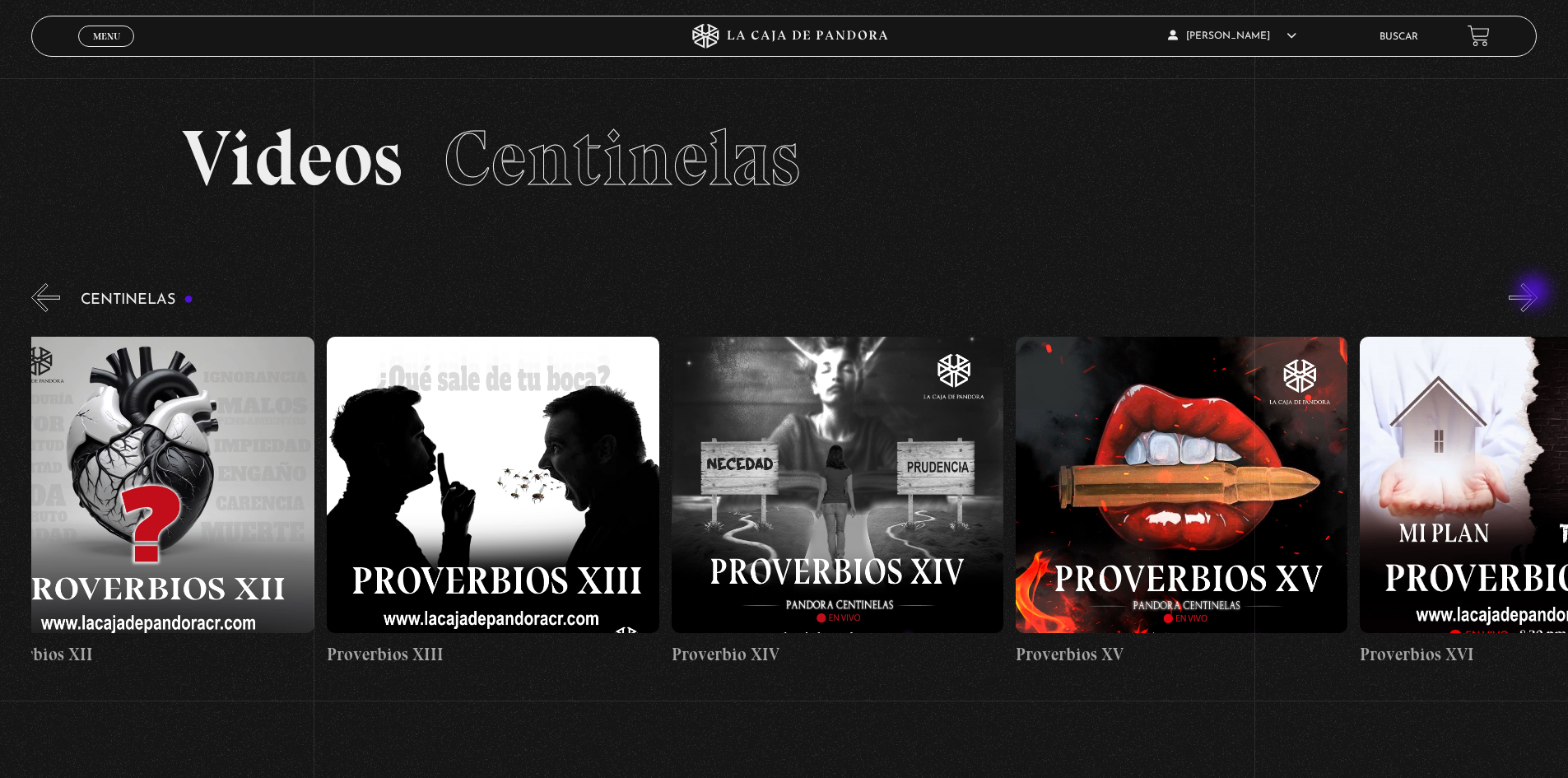
click at [1535, 293] on button "»" at bounding box center [1523, 297] width 29 height 29
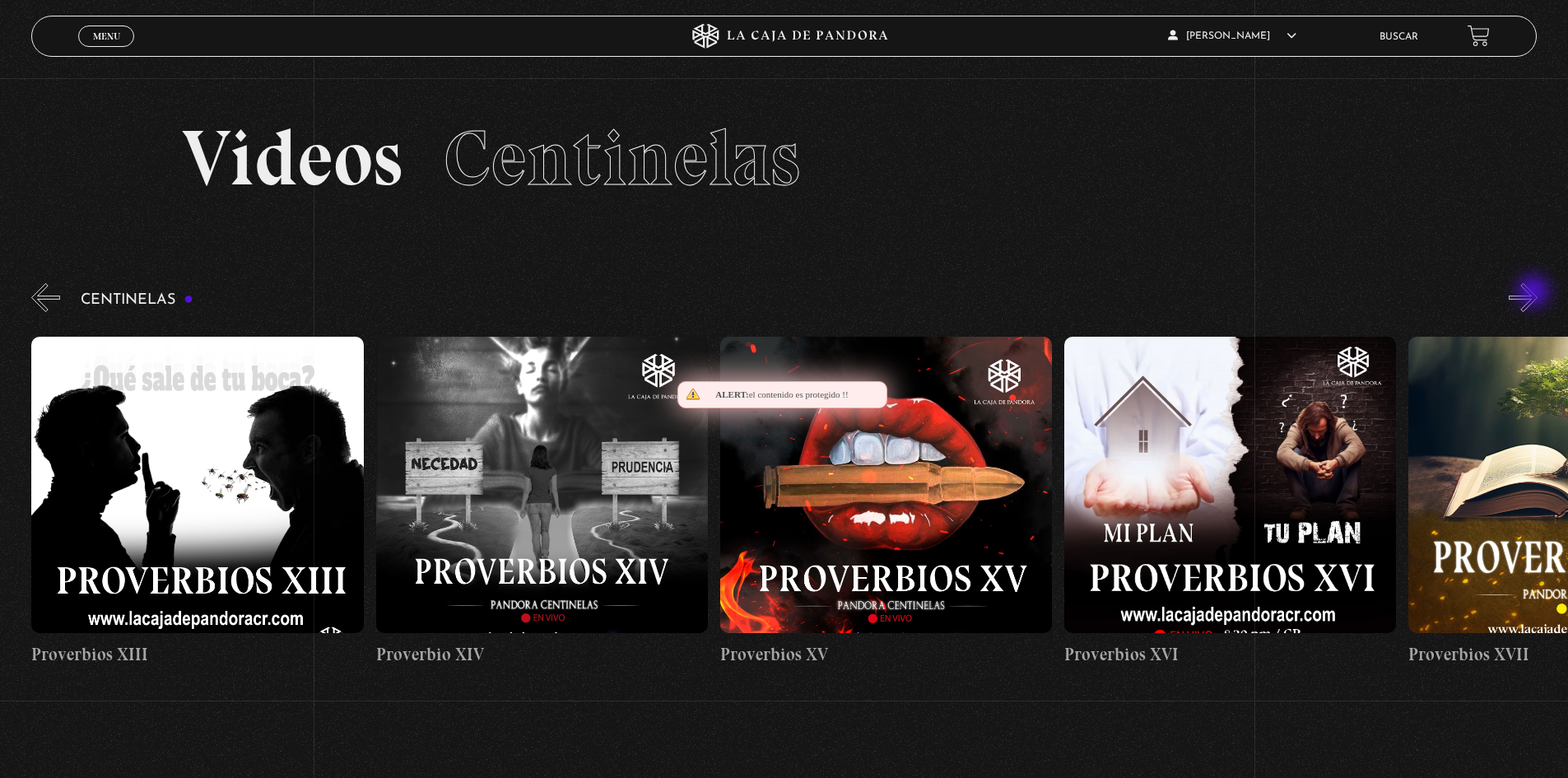
click at [1535, 293] on button "»" at bounding box center [1523, 297] width 29 height 29
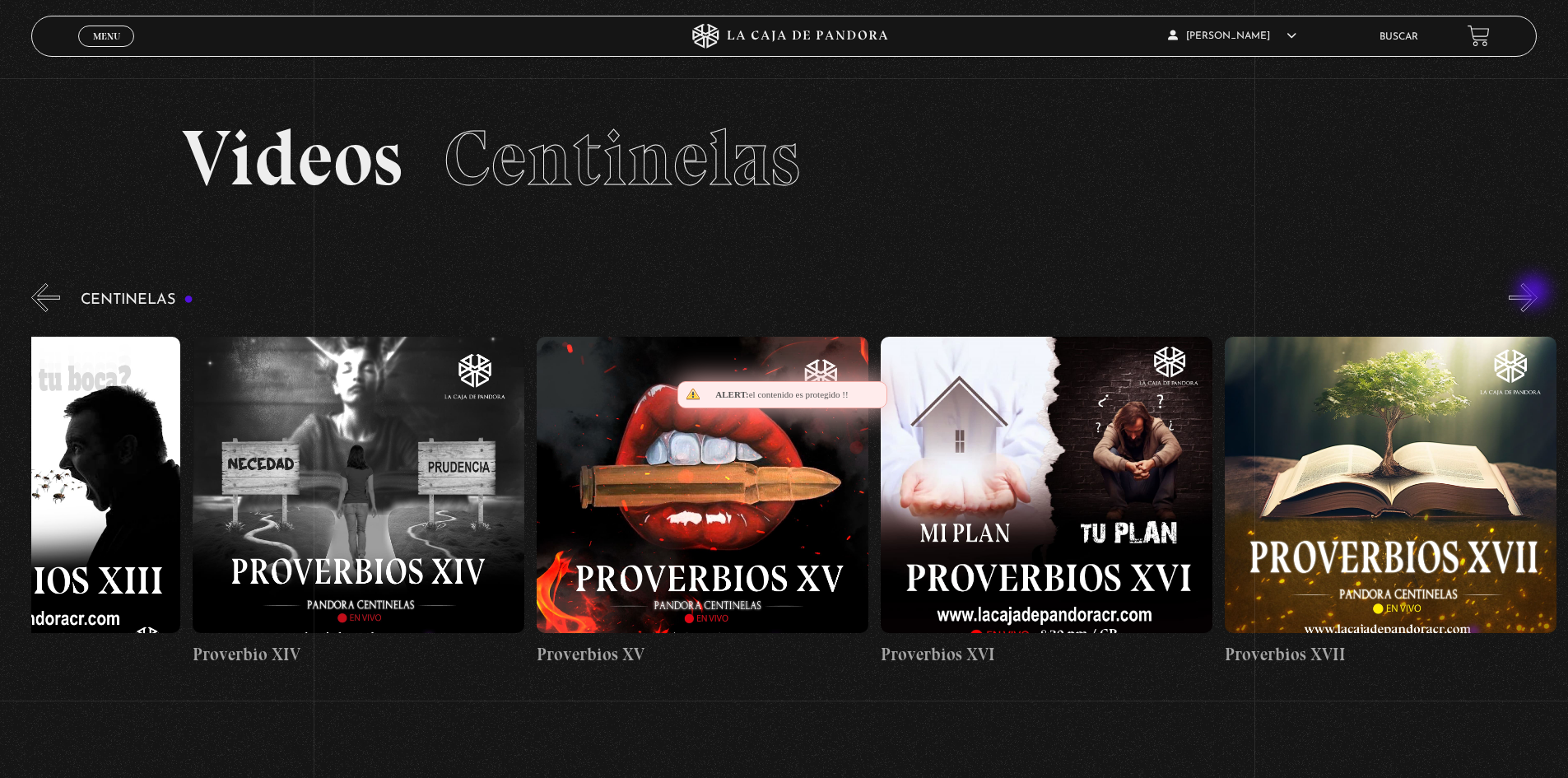
click at [1535, 293] on button "»" at bounding box center [1523, 297] width 29 height 29
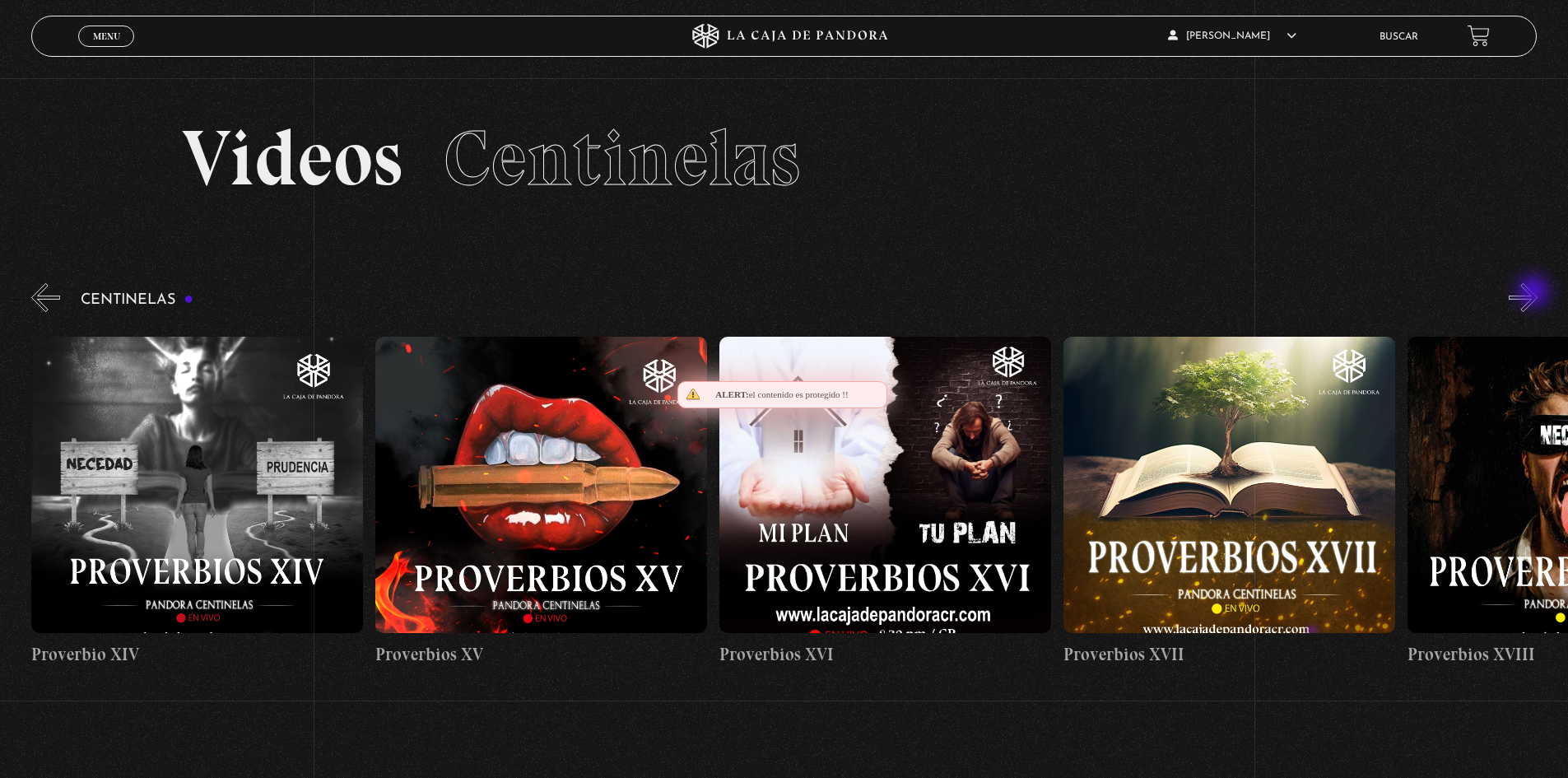
click at [1535, 293] on button "»" at bounding box center [1523, 297] width 29 height 29
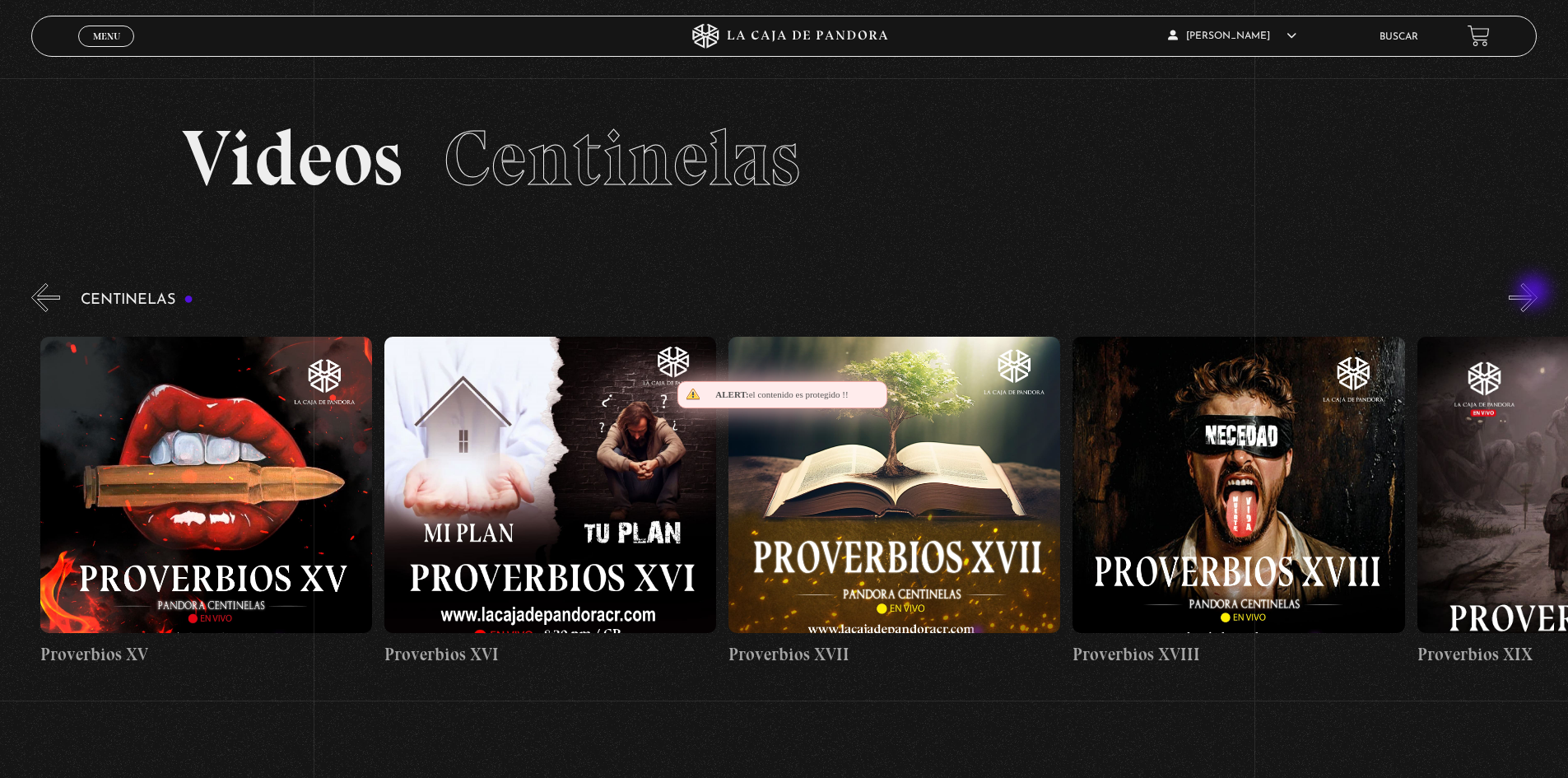
click at [1535, 293] on button "»" at bounding box center [1523, 297] width 29 height 29
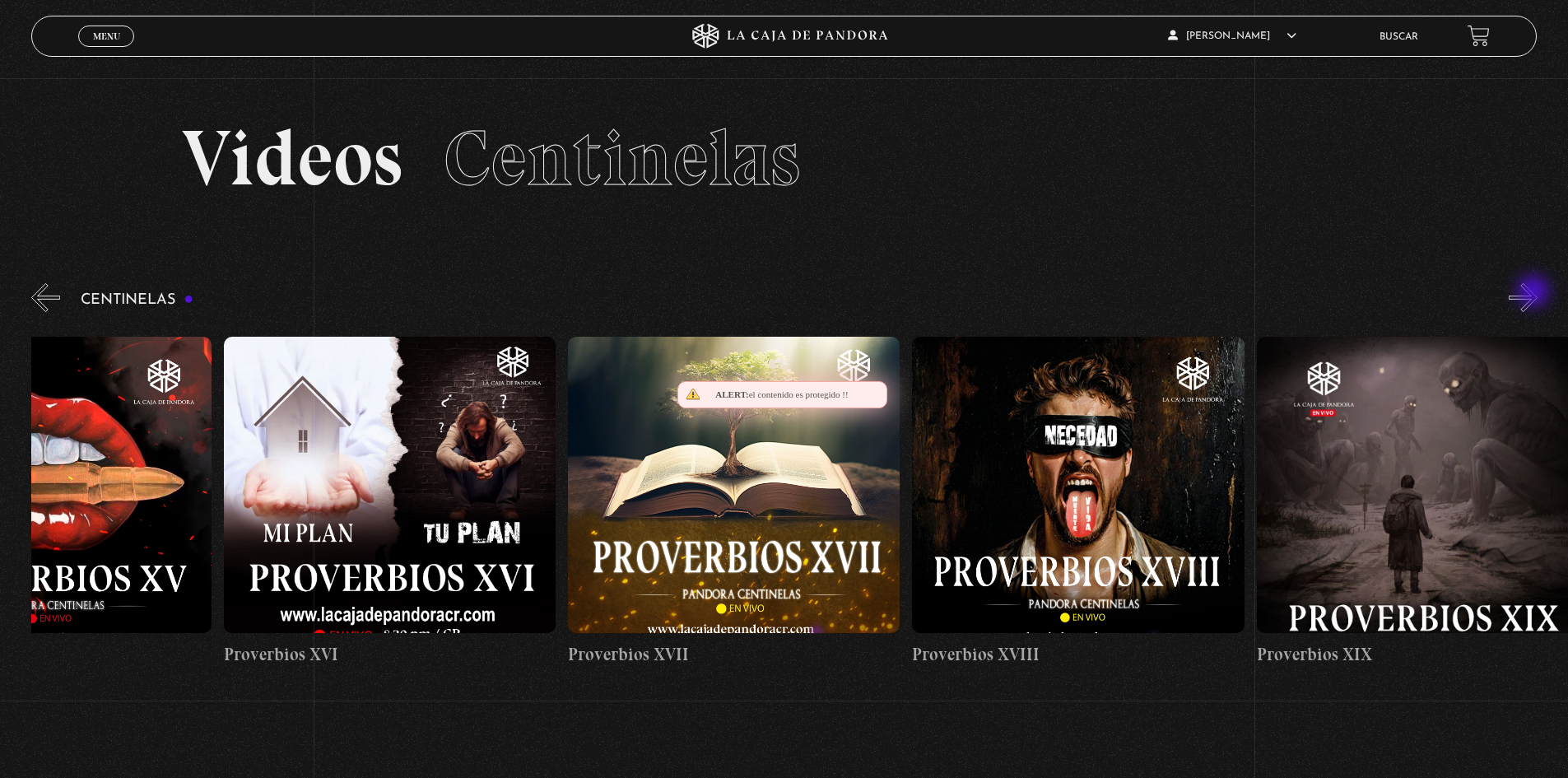
click at [1535, 293] on button "»" at bounding box center [1523, 297] width 29 height 29
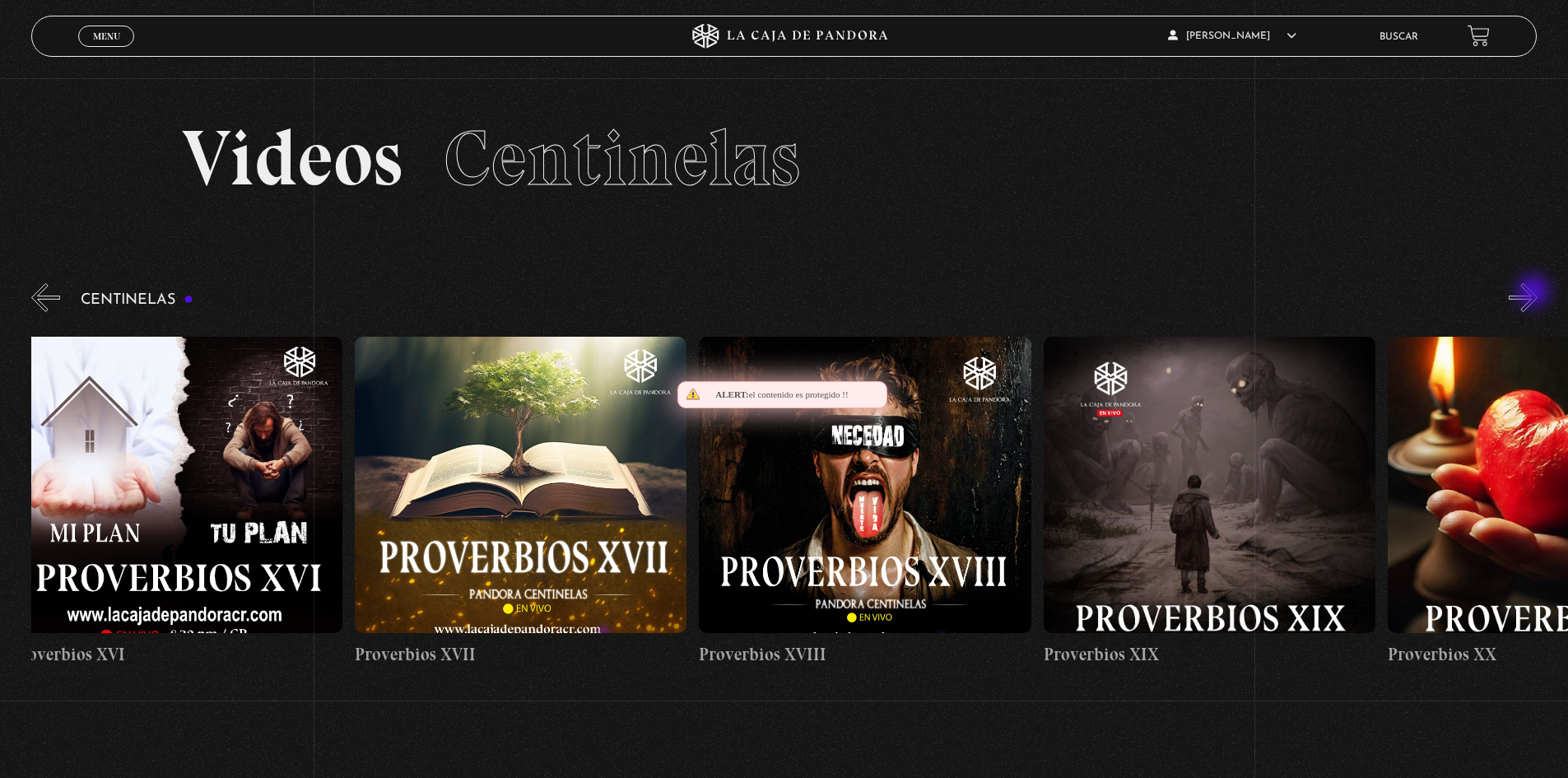
click at [1535, 293] on button "»" at bounding box center [1523, 297] width 29 height 29
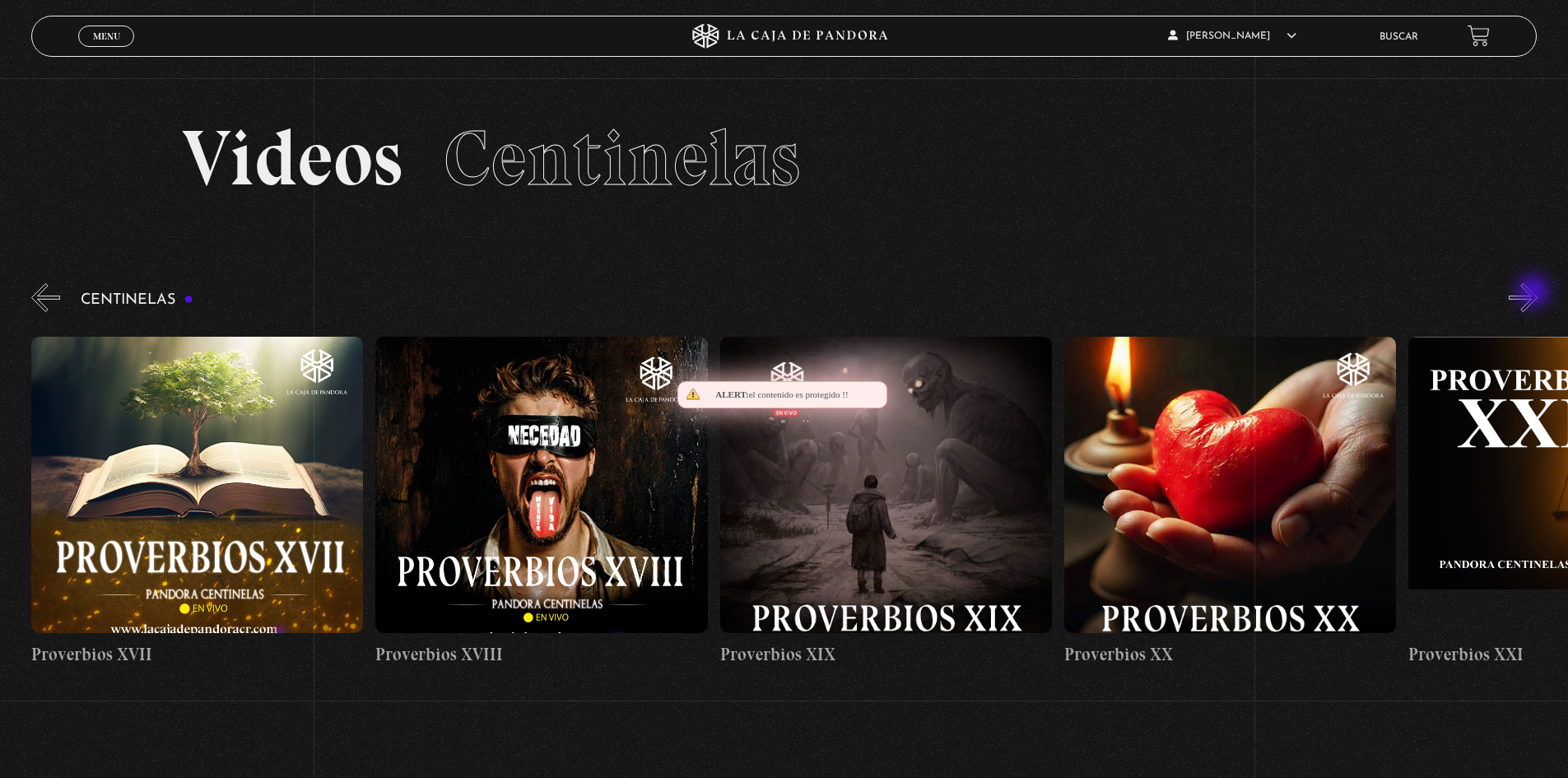
click at [1535, 293] on button "»" at bounding box center [1523, 297] width 29 height 29
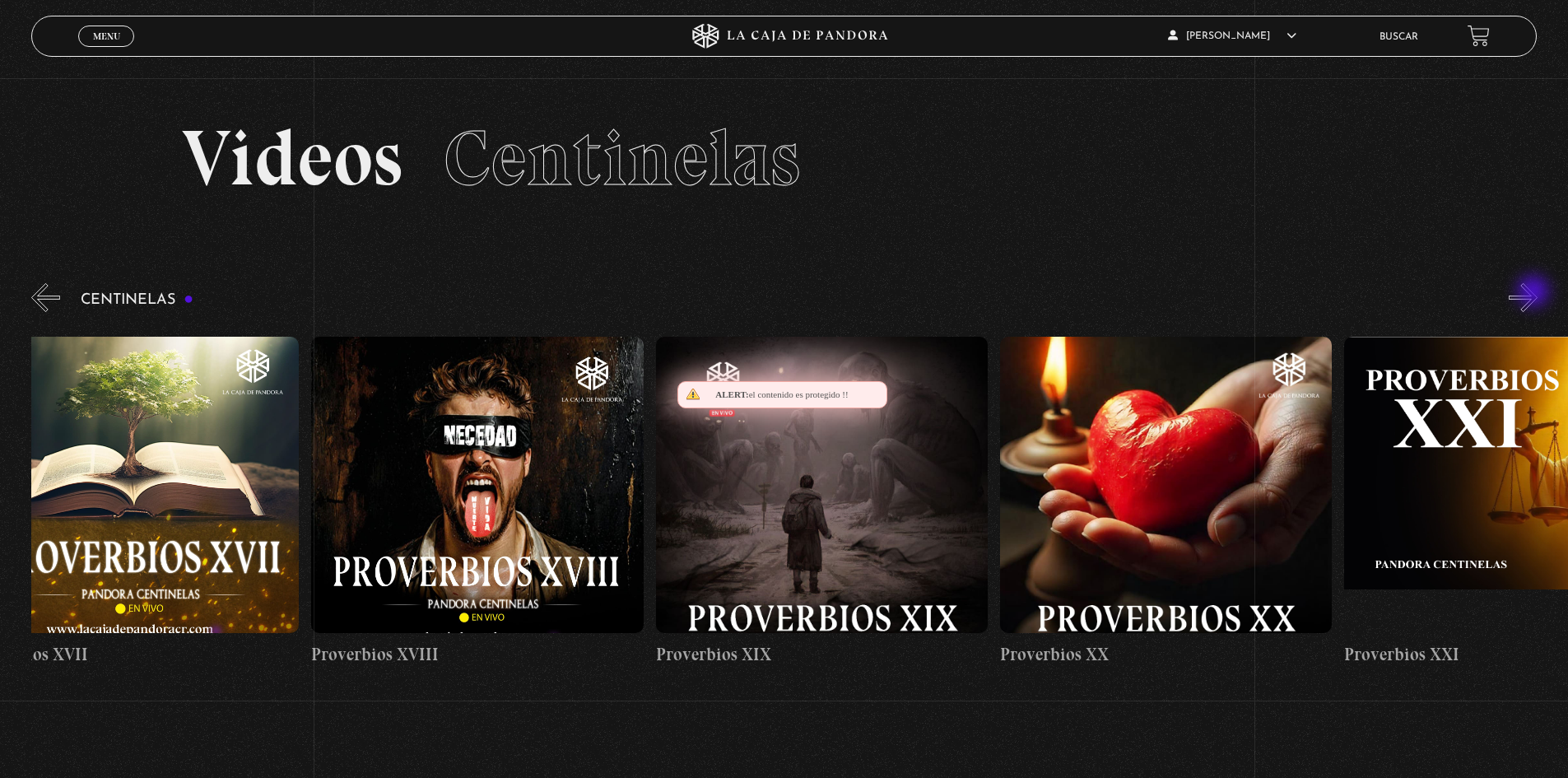
click at [1535, 293] on button "»" at bounding box center [1523, 297] width 29 height 29
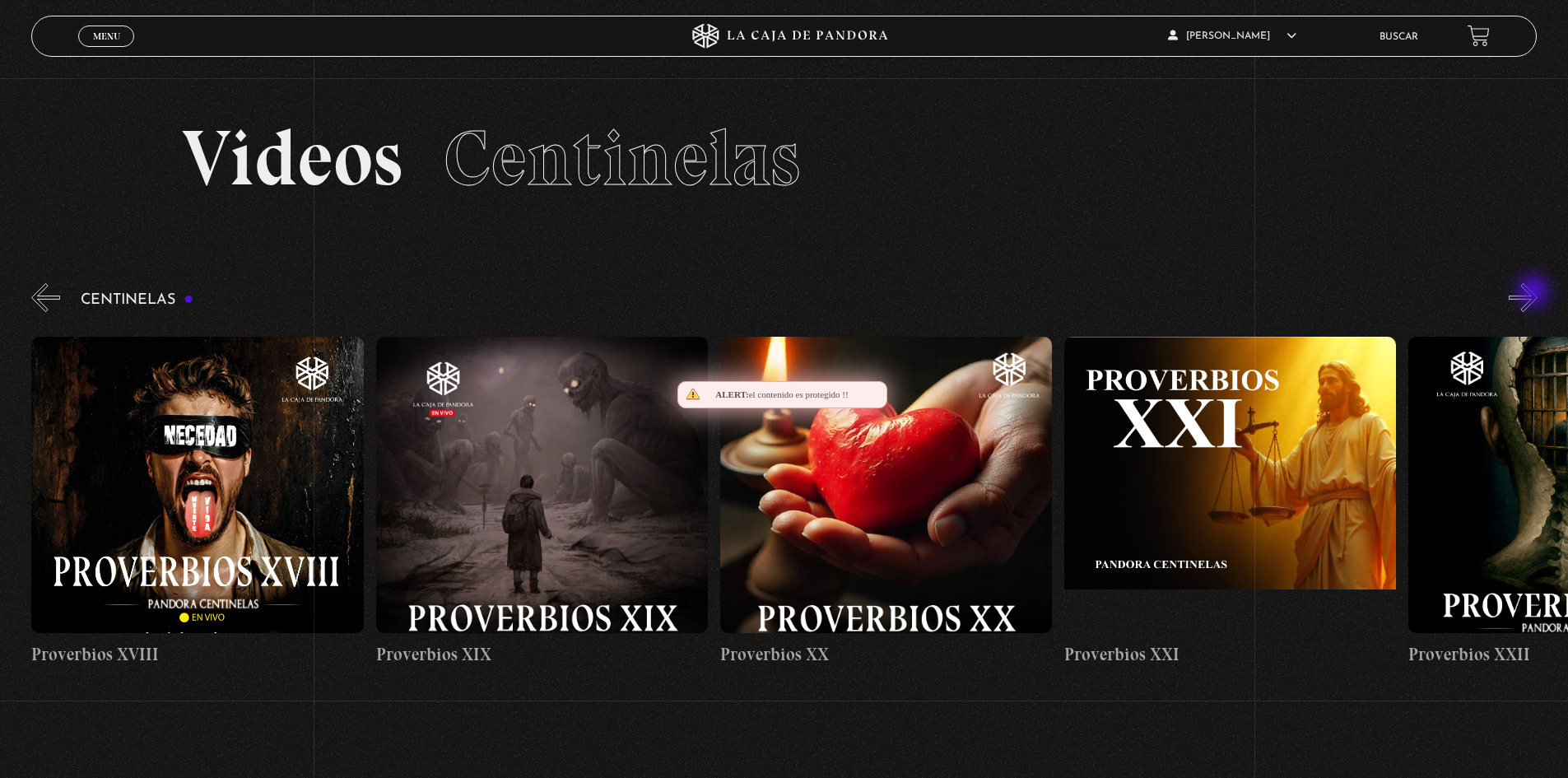
click at [1535, 293] on button "»" at bounding box center [1523, 297] width 29 height 29
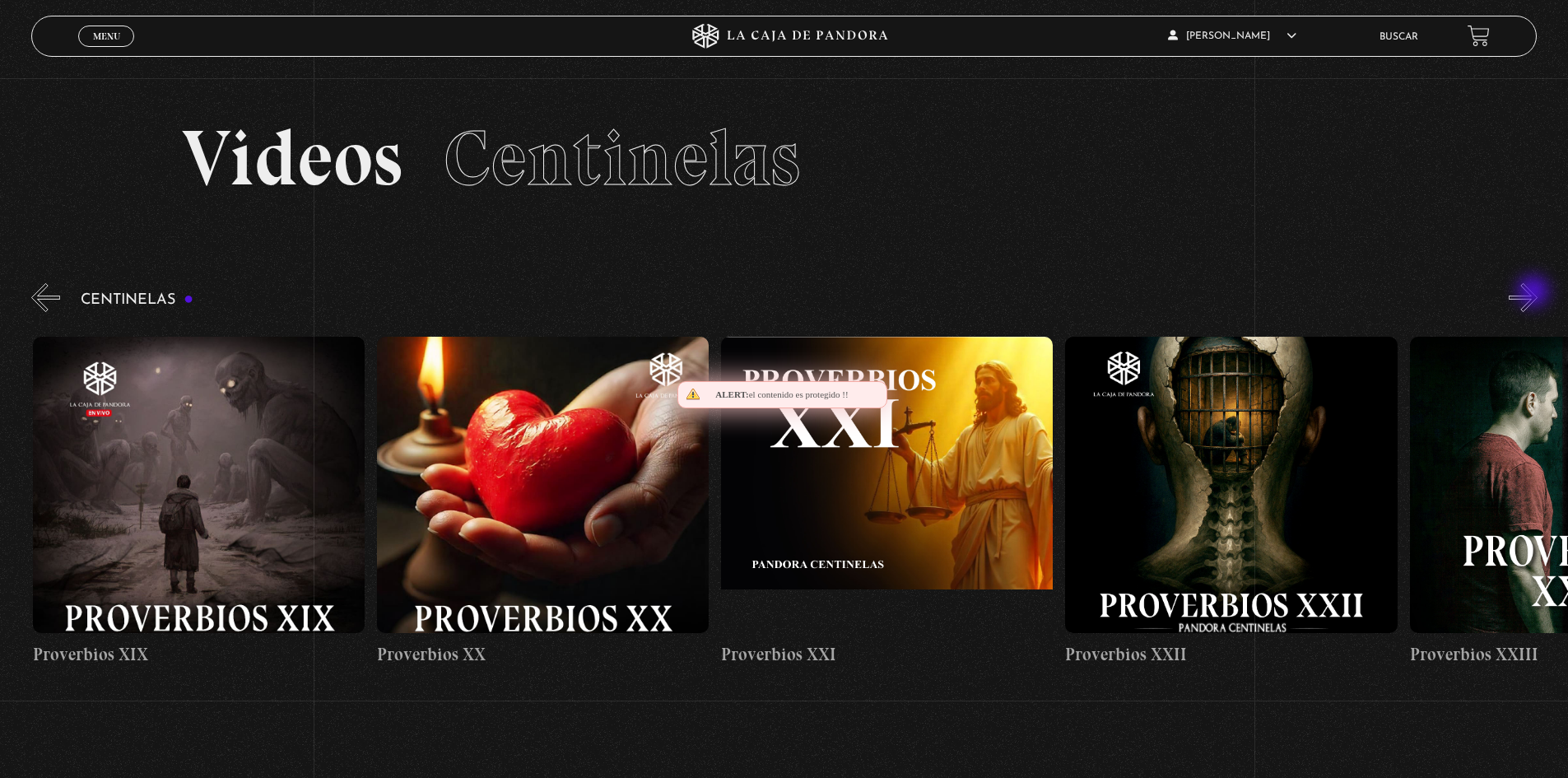
click at [1535, 293] on button "»" at bounding box center [1523, 297] width 29 height 29
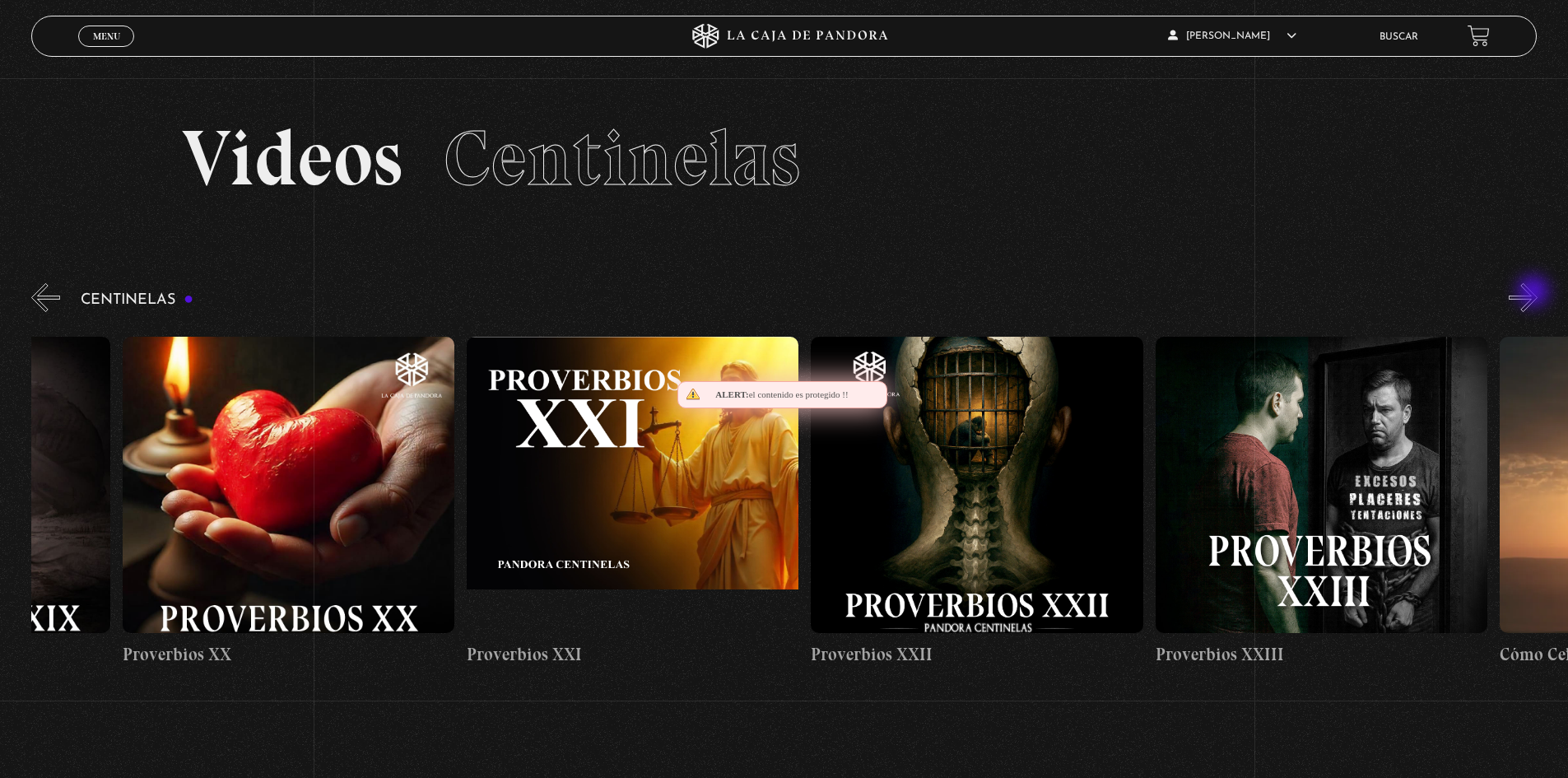
click at [1535, 293] on button "»" at bounding box center [1523, 297] width 29 height 29
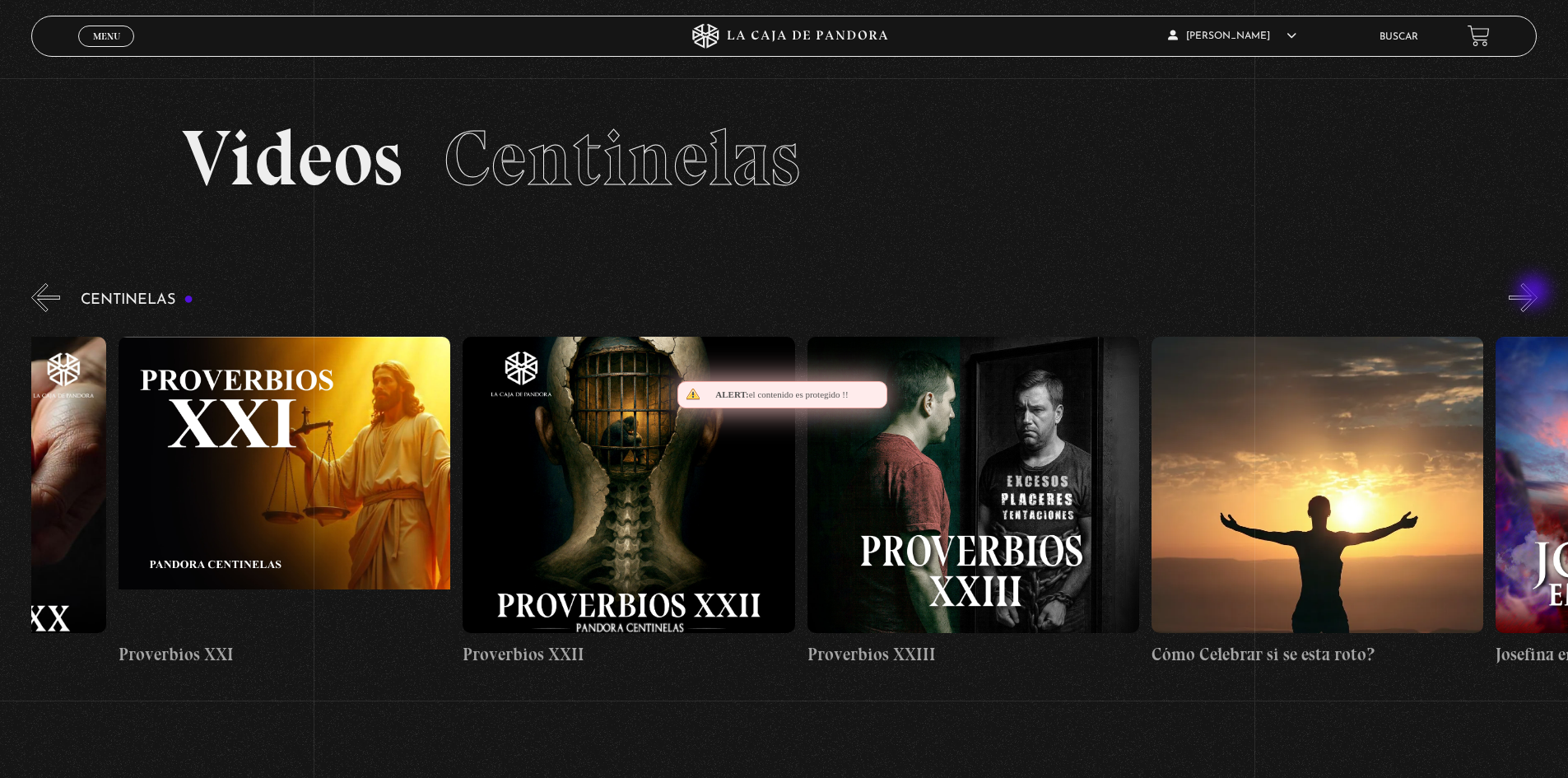
click at [1535, 293] on button "»" at bounding box center [1523, 297] width 29 height 29
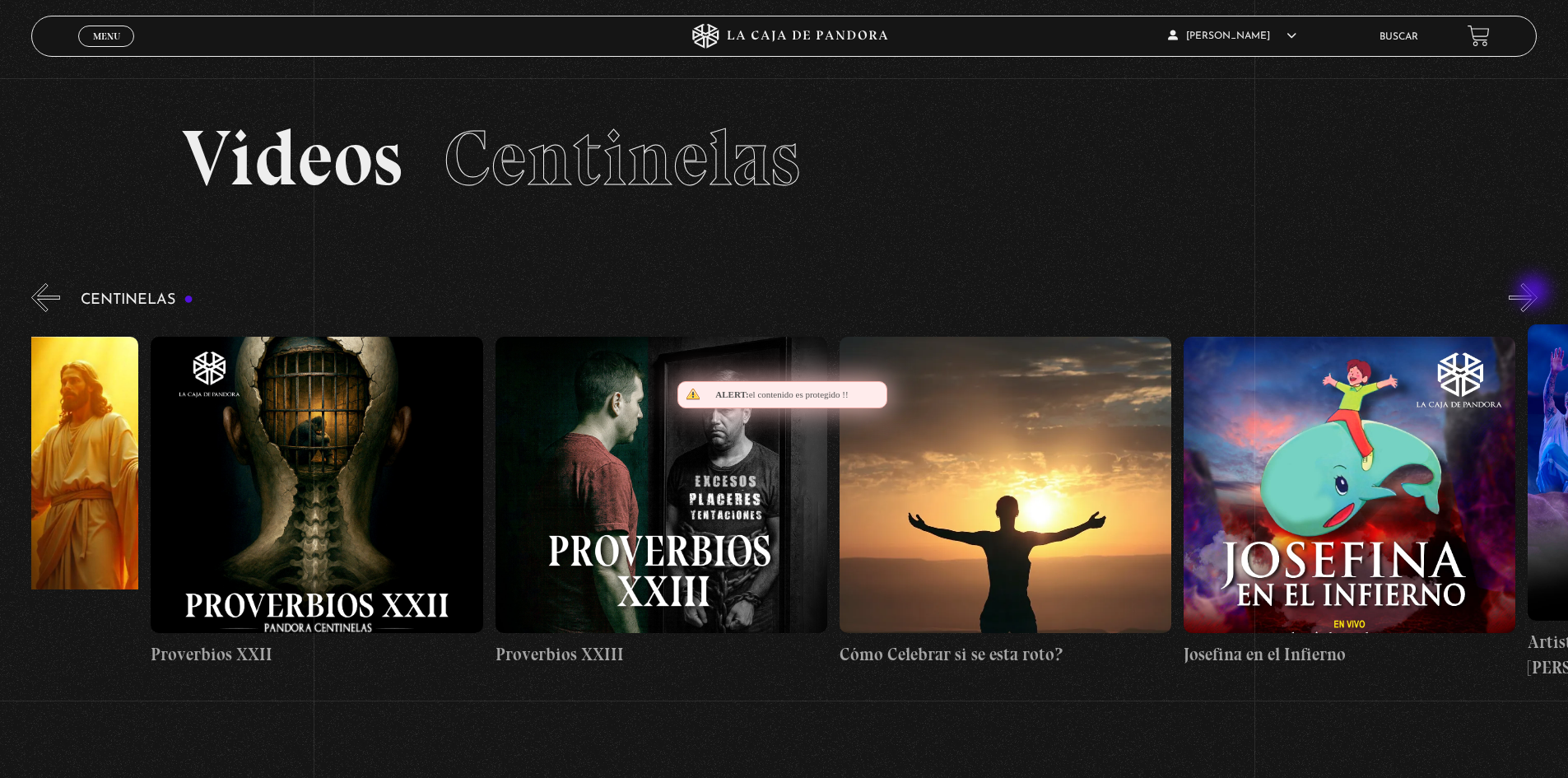
click at [1535, 293] on button "»" at bounding box center [1523, 297] width 29 height 29
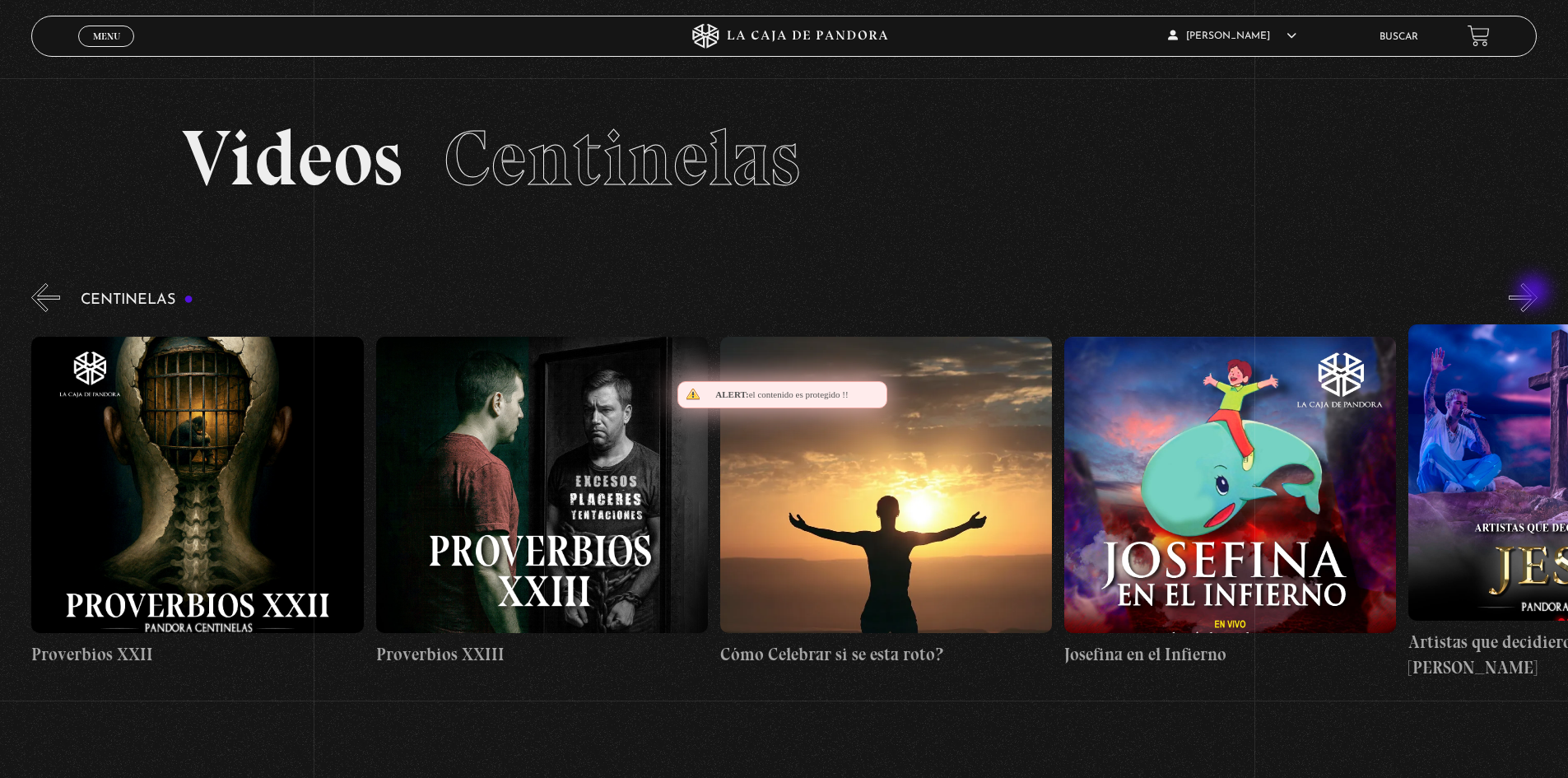
click at [1535, 293] on button "»" at bounding box center [1523, 297] width 29 height 29
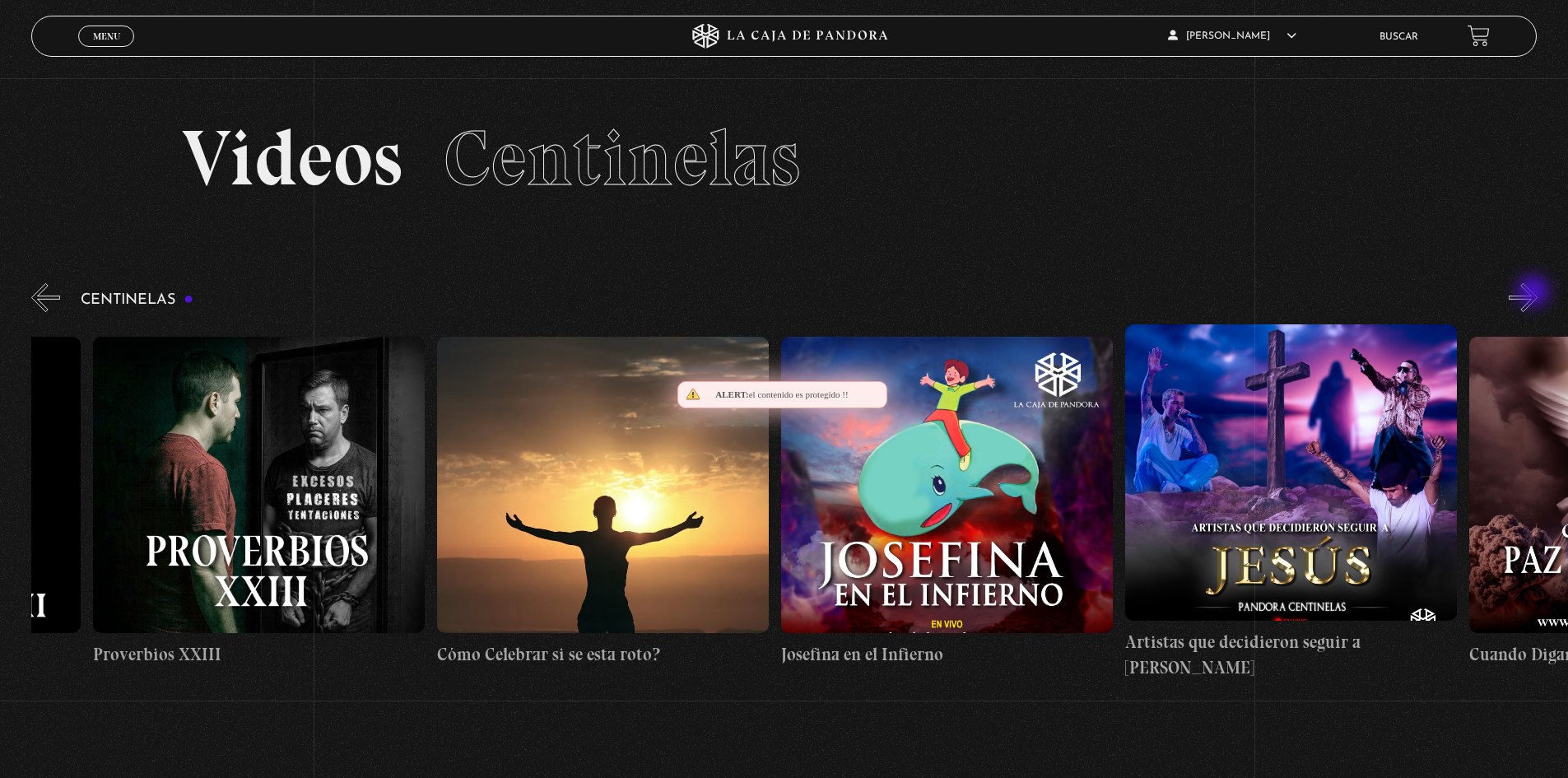
click at [1535, 293] on button "»" at bounding box center [1523, 297] width 29 height 29
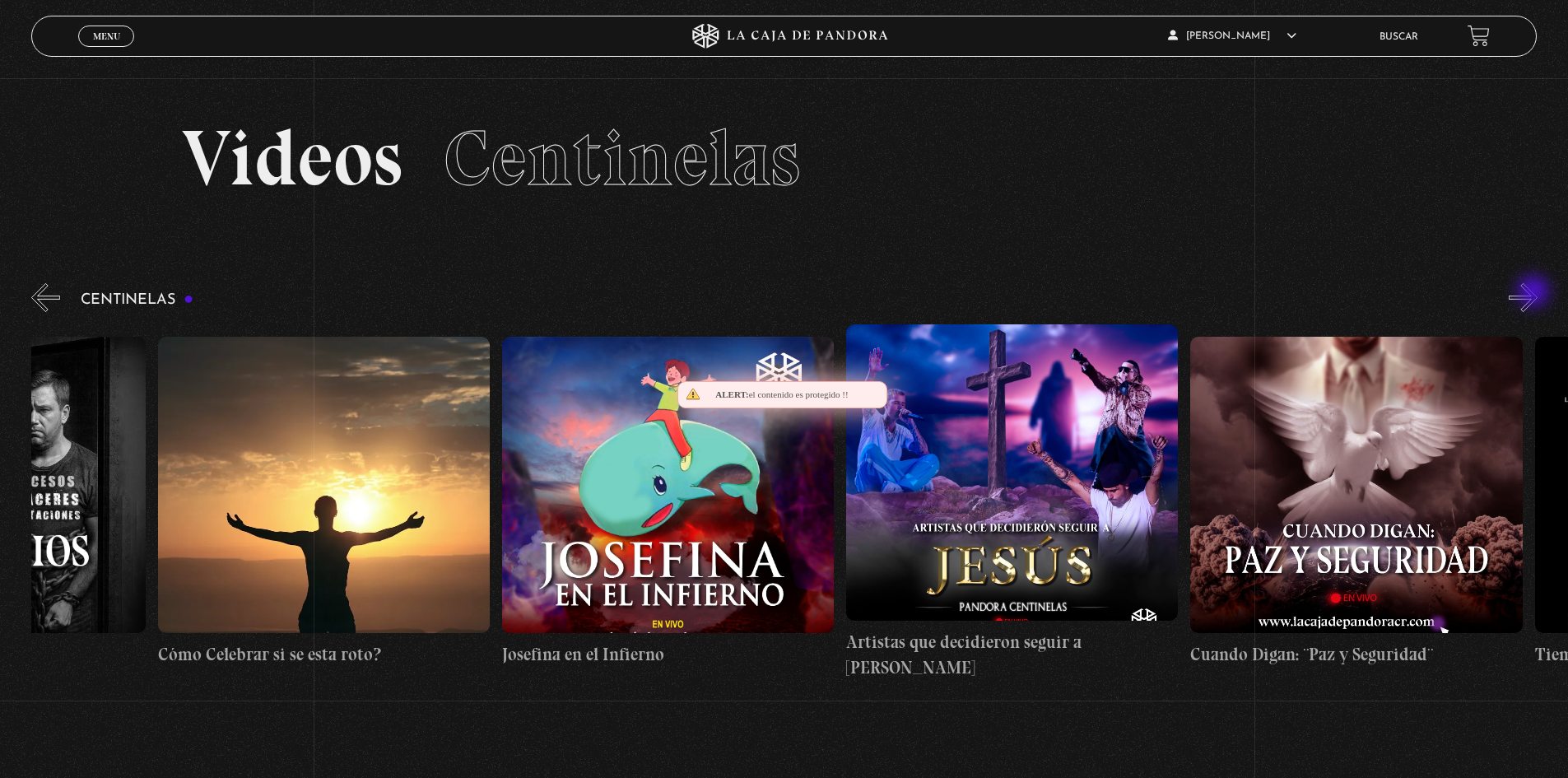
click at [1535, 293] on button "»" at bounding box center [1523, 297] width 29 height 29
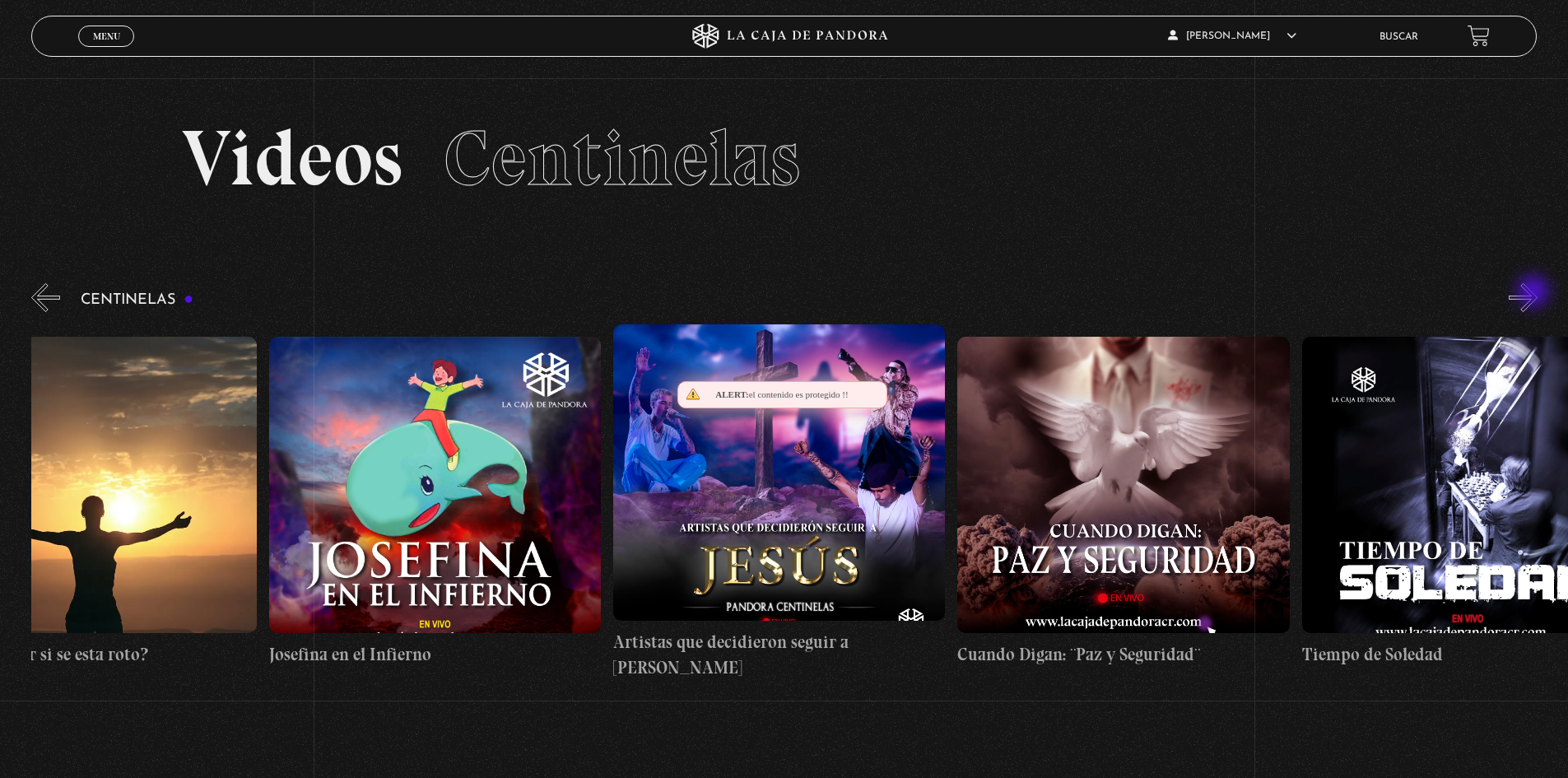
click at [1535, 293] on button "»" at bounding box center [1523, 297] width 29 height 29
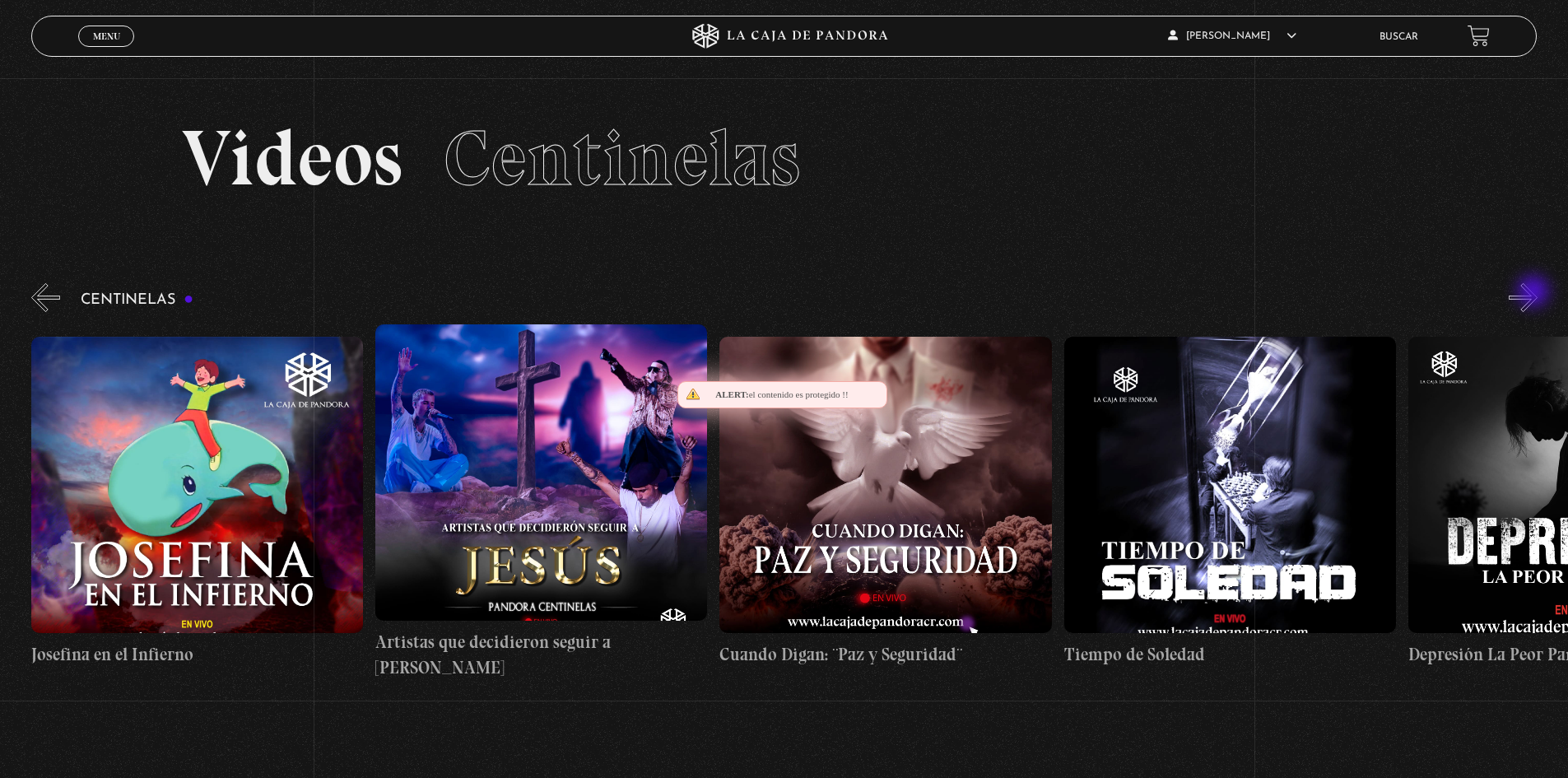
click at [1535, 293] on button "»" at bounding box center [1523, 297] width 29 height 29
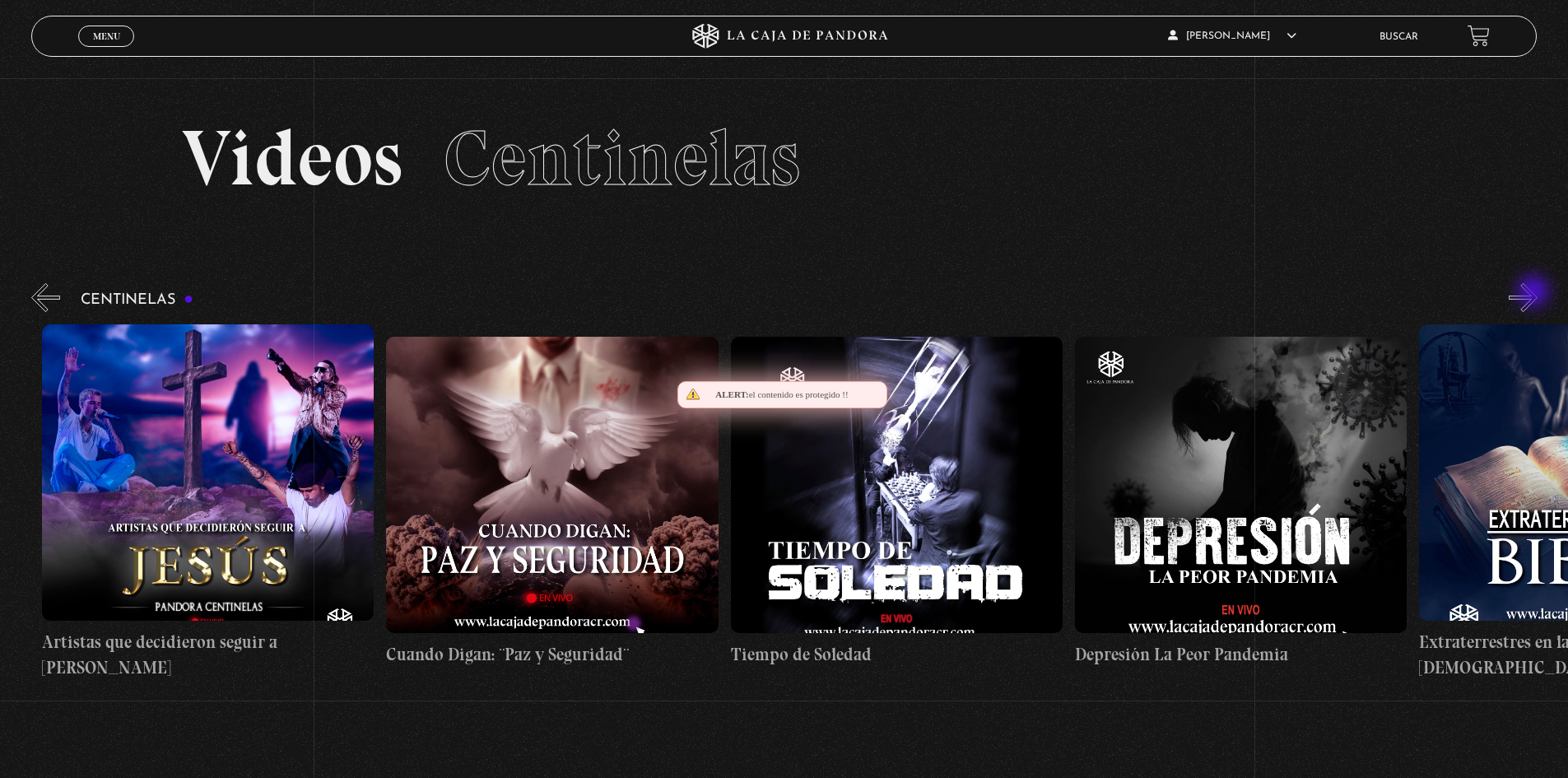
click at [1535, 293] on button "»" at bounding box center [1523, 297] width 29 height 29
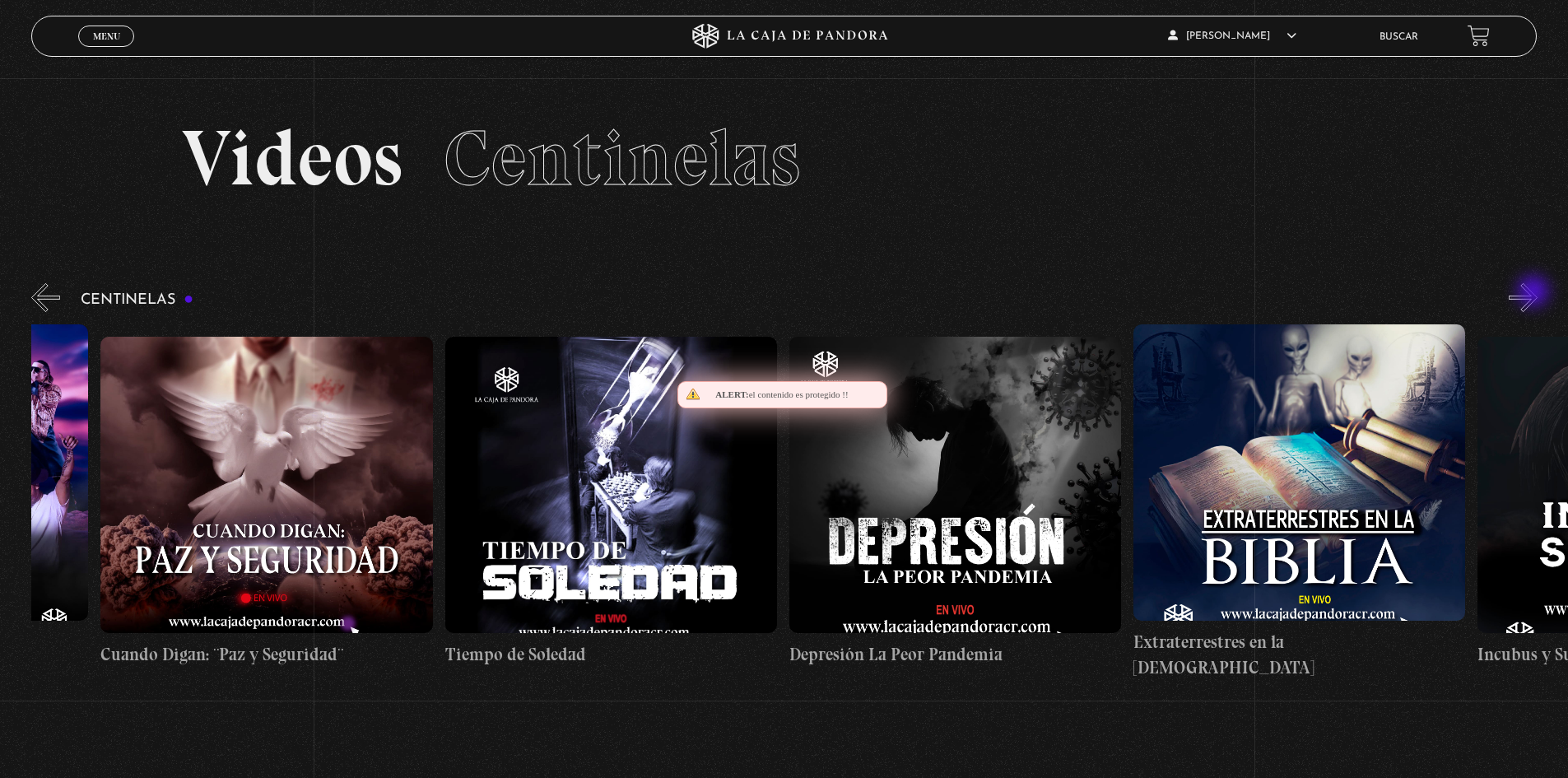
click at [1535, 293] on button "»" at bounding box center [1523, 297] width 29 height 29
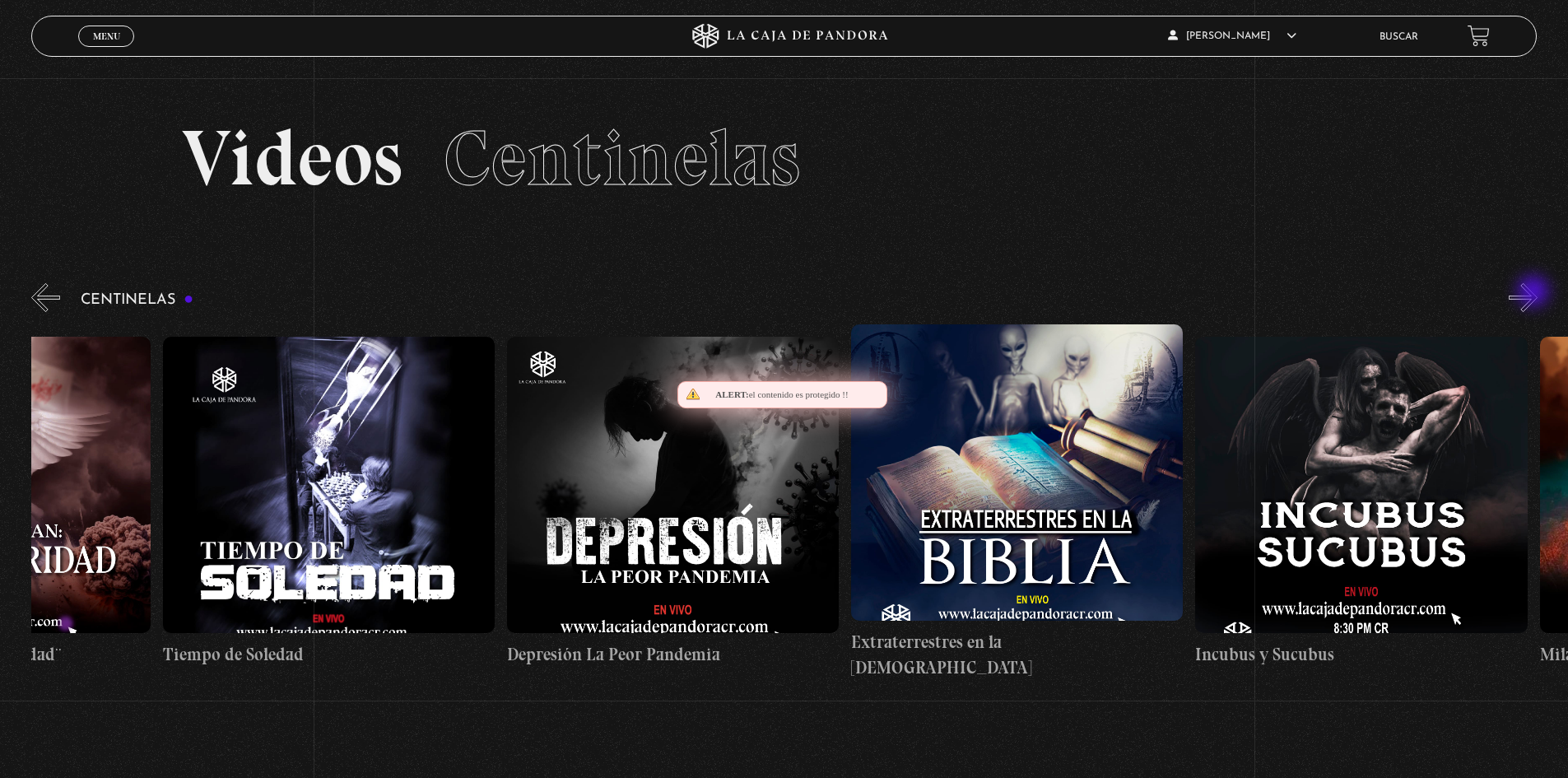
click at [1535, 293] on button "»" at bounding box center [1523, 297] width 29 height 29
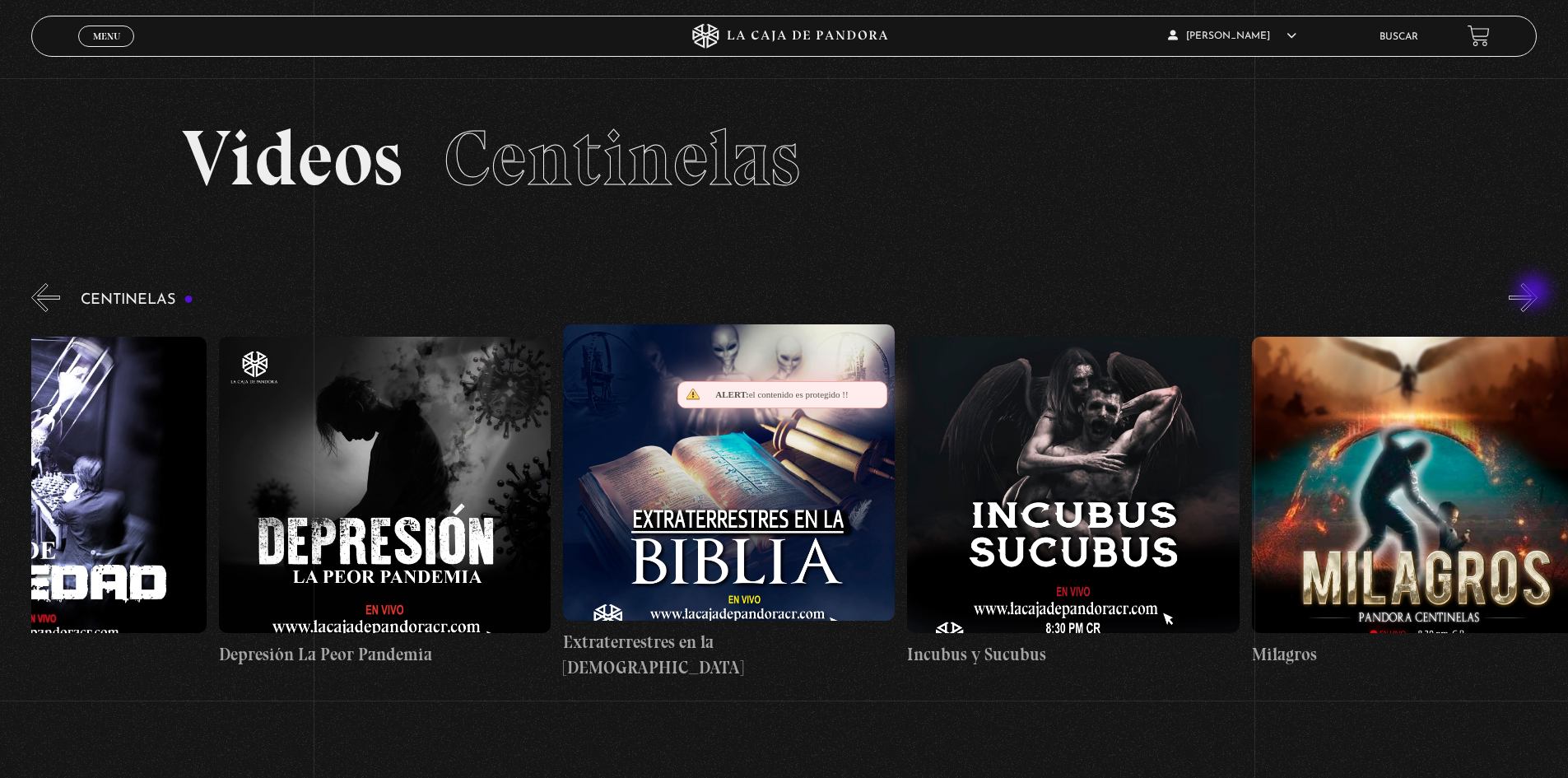
click at [1535, 293] on button "»" at bounding box center [1523, 297] width 29 height 29
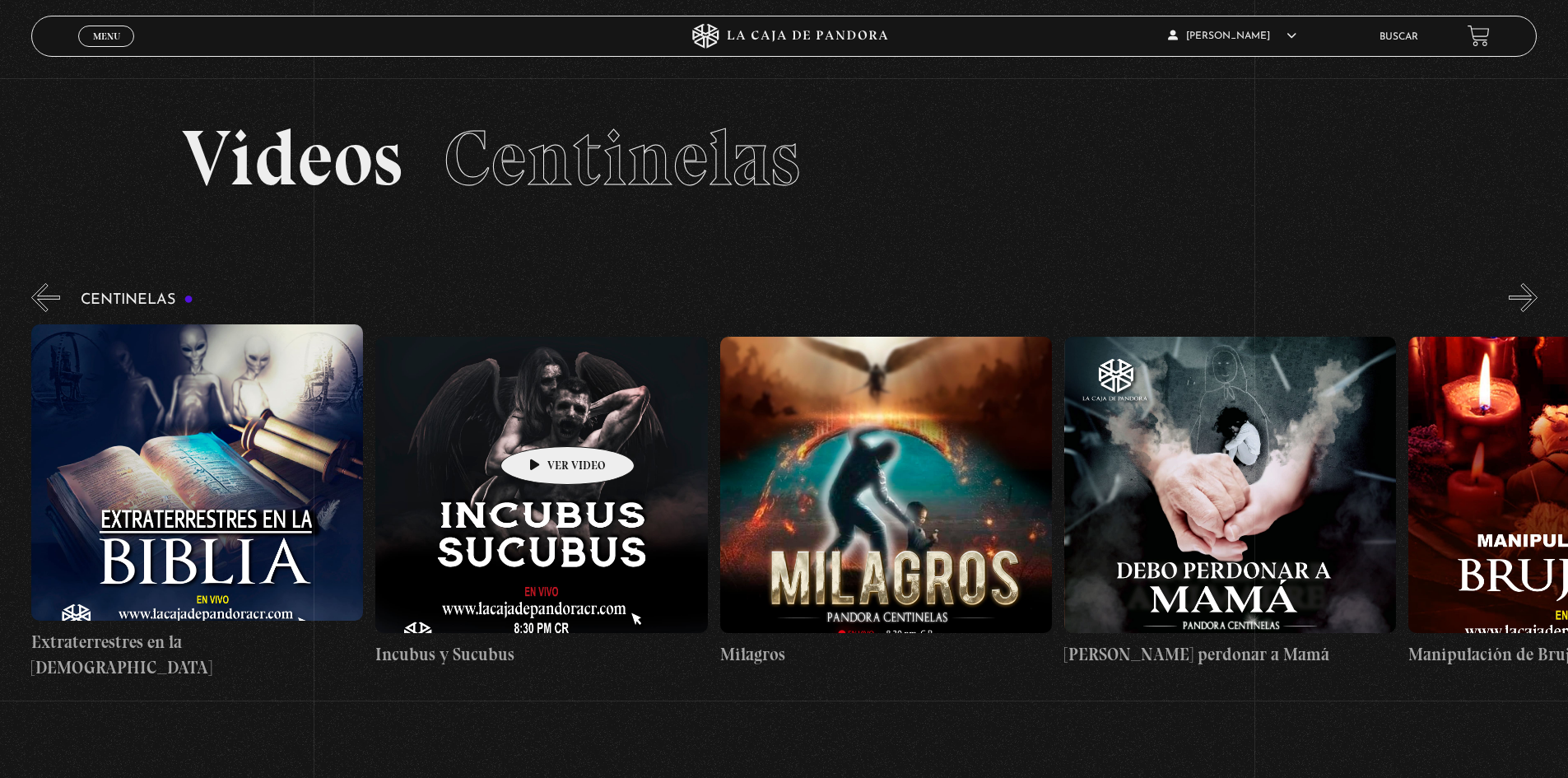
click at [543, 422] on figure at bounding box center [541, 485] width 332 height 296
click at [544, 436] on figure at bounding box center [541, 485] width 332 height 296
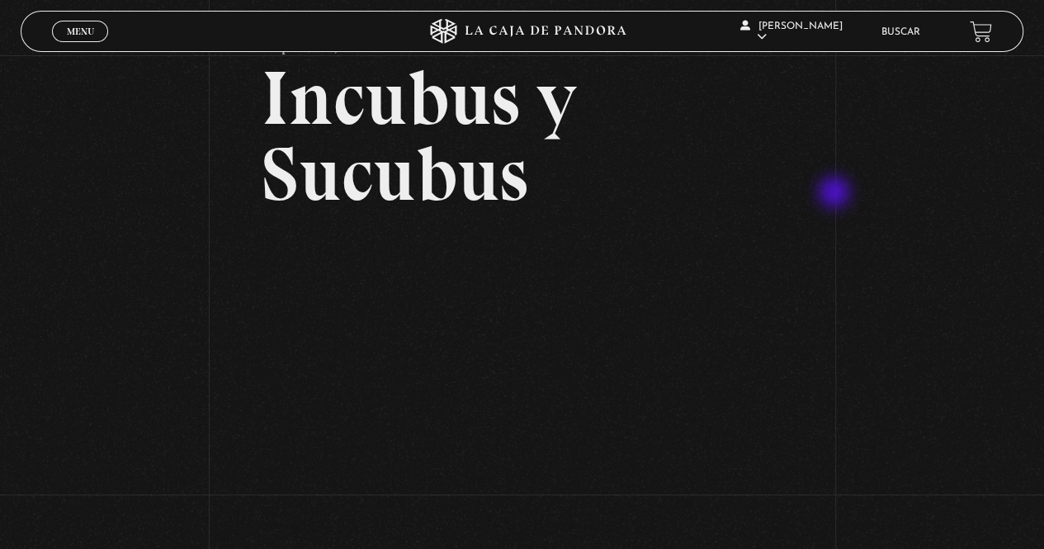
scroll to position [165, 0]
